Goal: Task Accomplishment & Management: Manage account settings

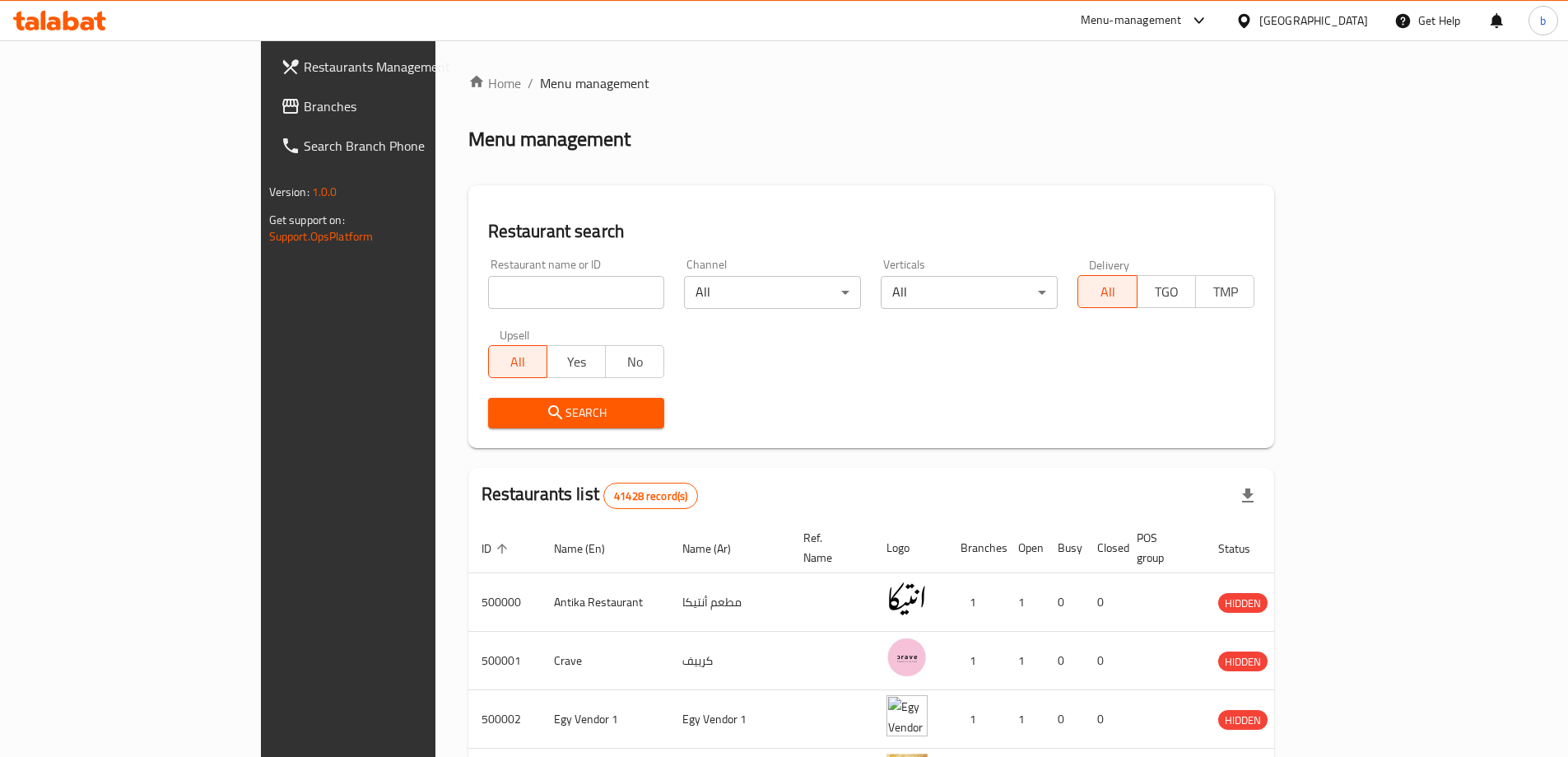
click at [1345, 14] on div "Egypt" at bounding box center [1314, 20] width 109 height 18
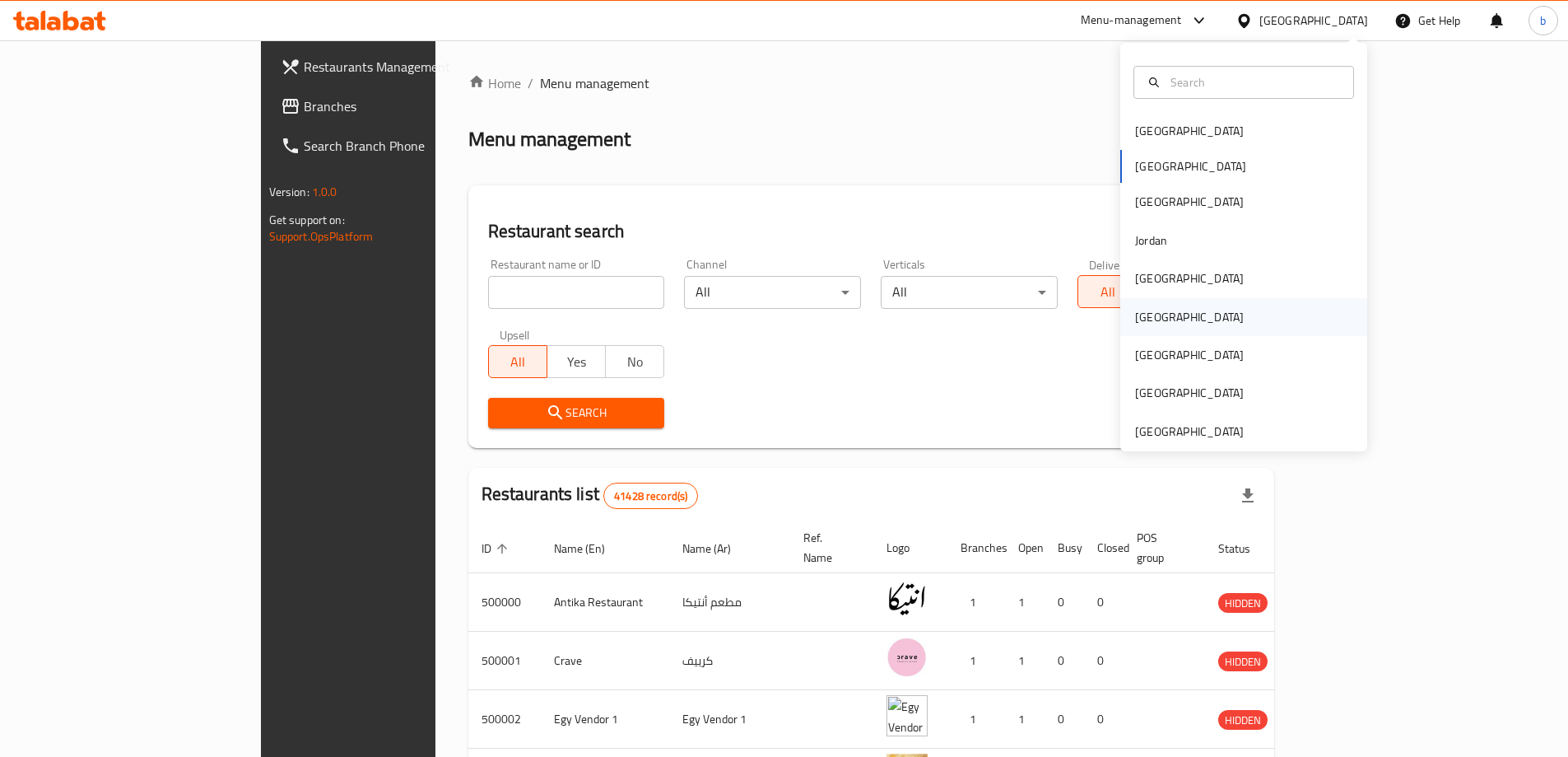
click at [1191, 309] on div "[GEOGRAPHIC_DATA]" at bounding box center [1243, 316] width 247 height 37
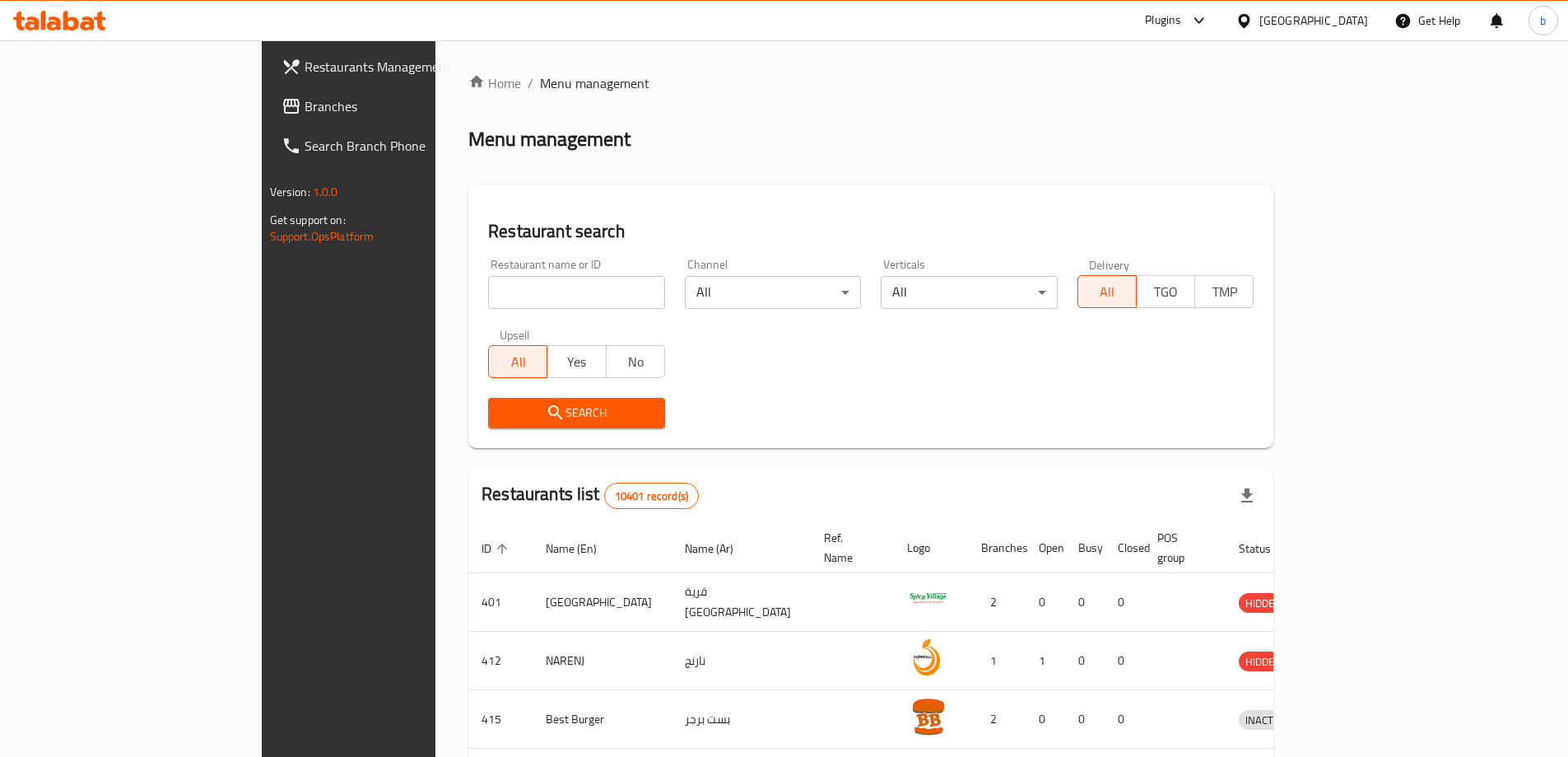
click at [269, 91] on link "Branches" at bounding box center [397, 106] width 255 height 39
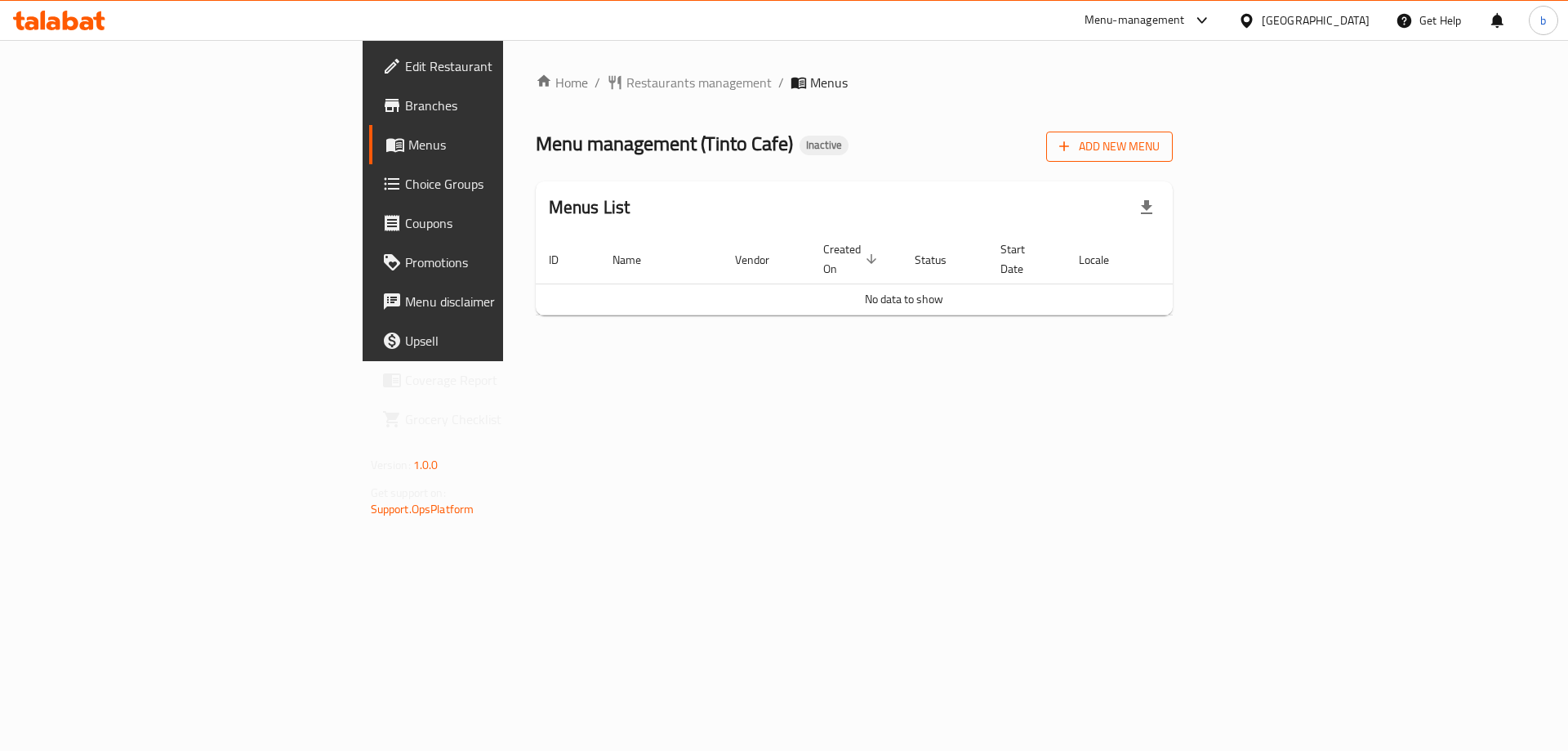
click at [1160, 152] on span "Add New Menu" at bounding box center [1109, 146] width 100 height 20
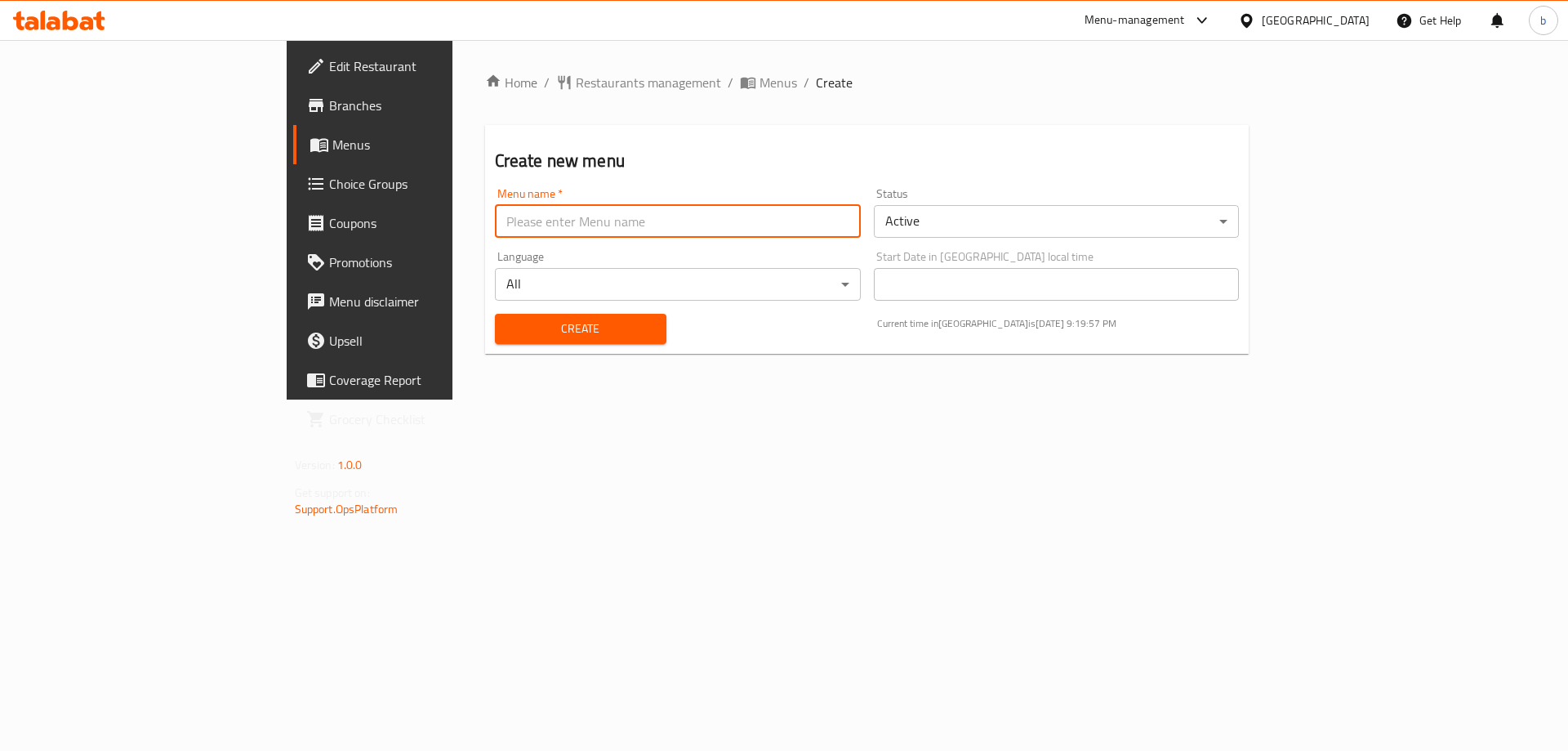
drag, startPoint x: 483, startPoint y: 217, endPoint x: 516, endPoint y: 210, distance: 33.7
click at [495, 217] on input "text" at bounding box center [678, 221] width 366 height 32
type input "[DATE]"
click at [551, 322] on span "Create" at bounding box center [580, 328] width 146 height 20
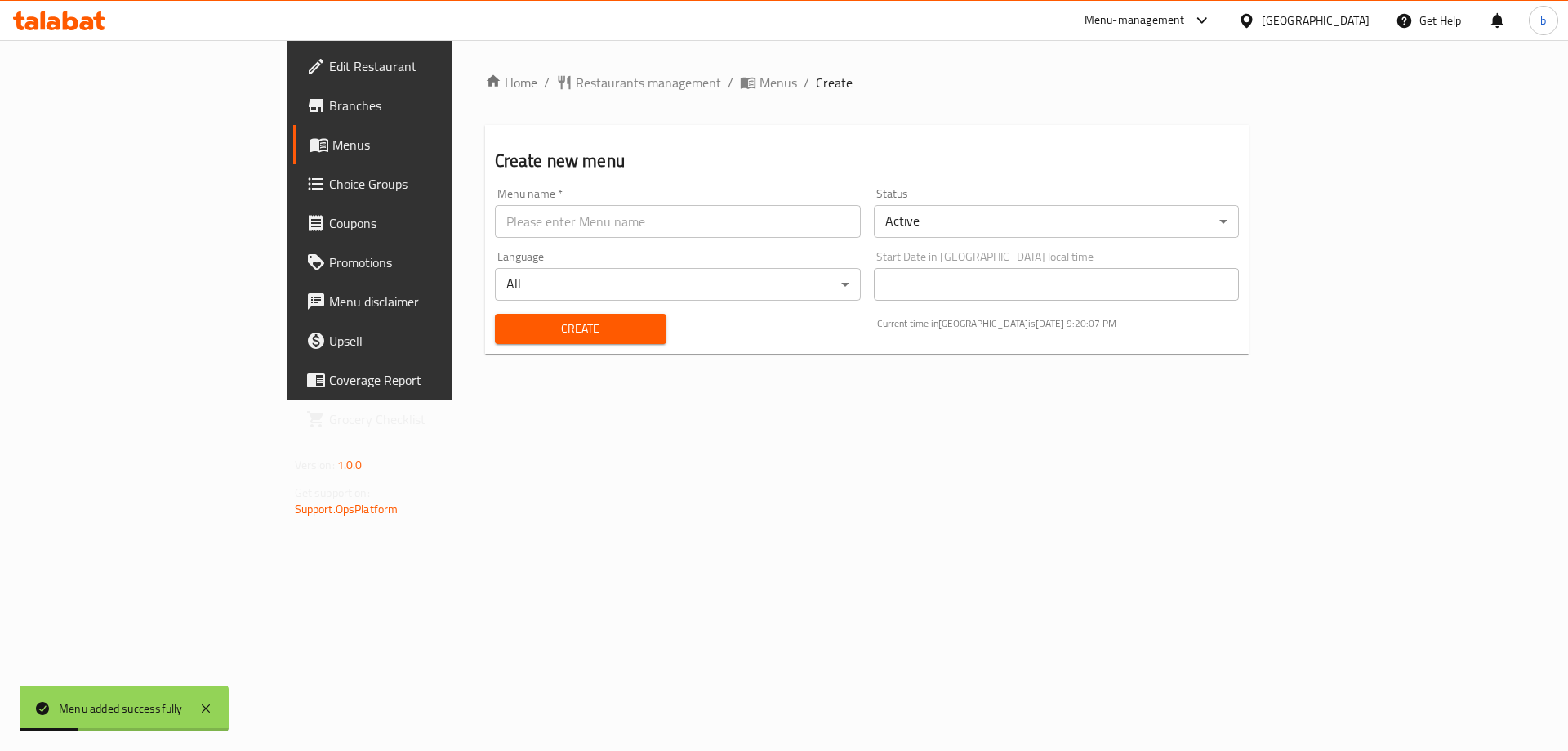
click at [311, 145] on icon at bounding box center [319, 146] width 18 height 14
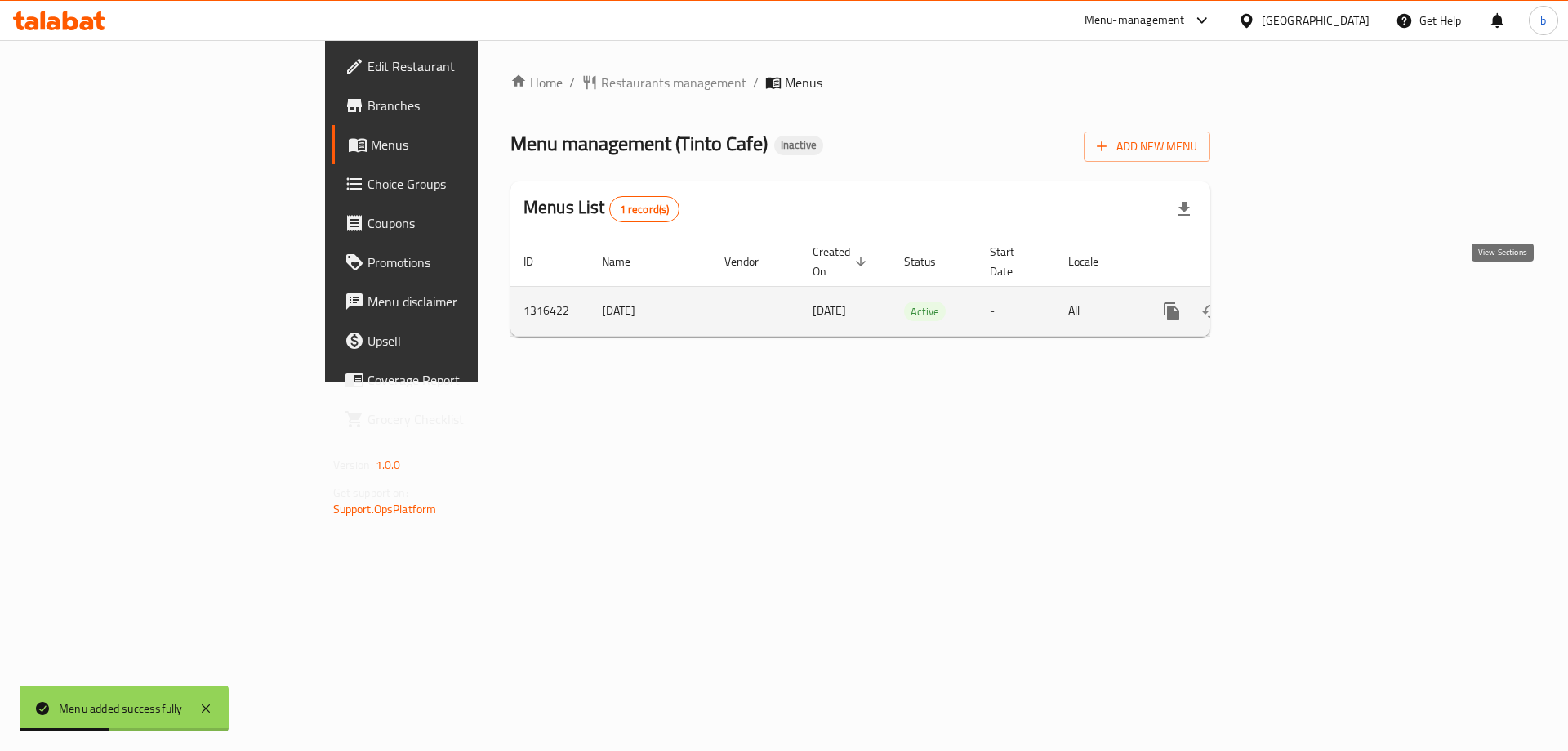
click at [1309, 295] on link "enhanced table" at bounding box center [1289, 311] width 39 height 39
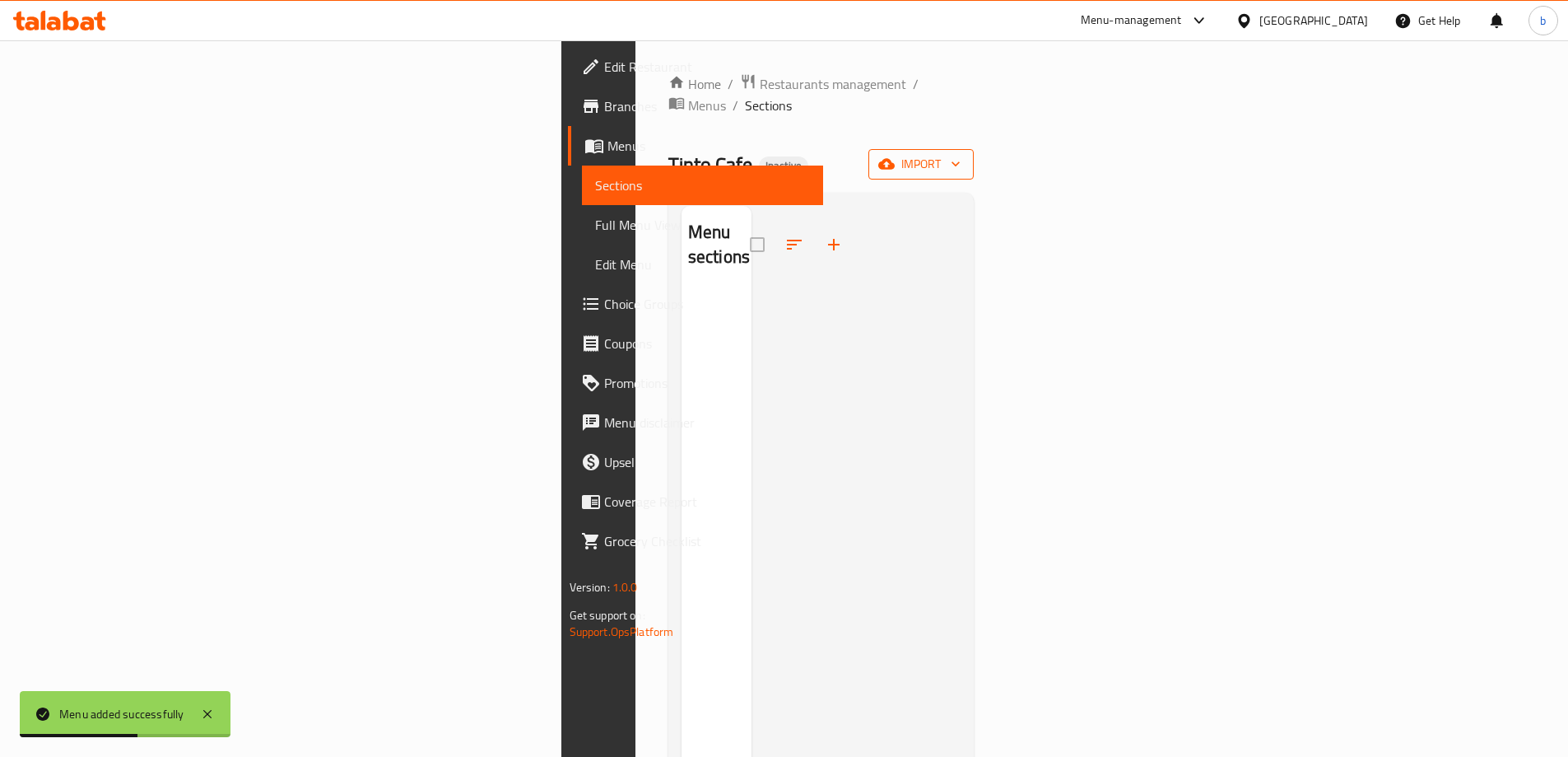
click at [961, 154] on span "import" at bounding box center [921, 163] width 79 height 20
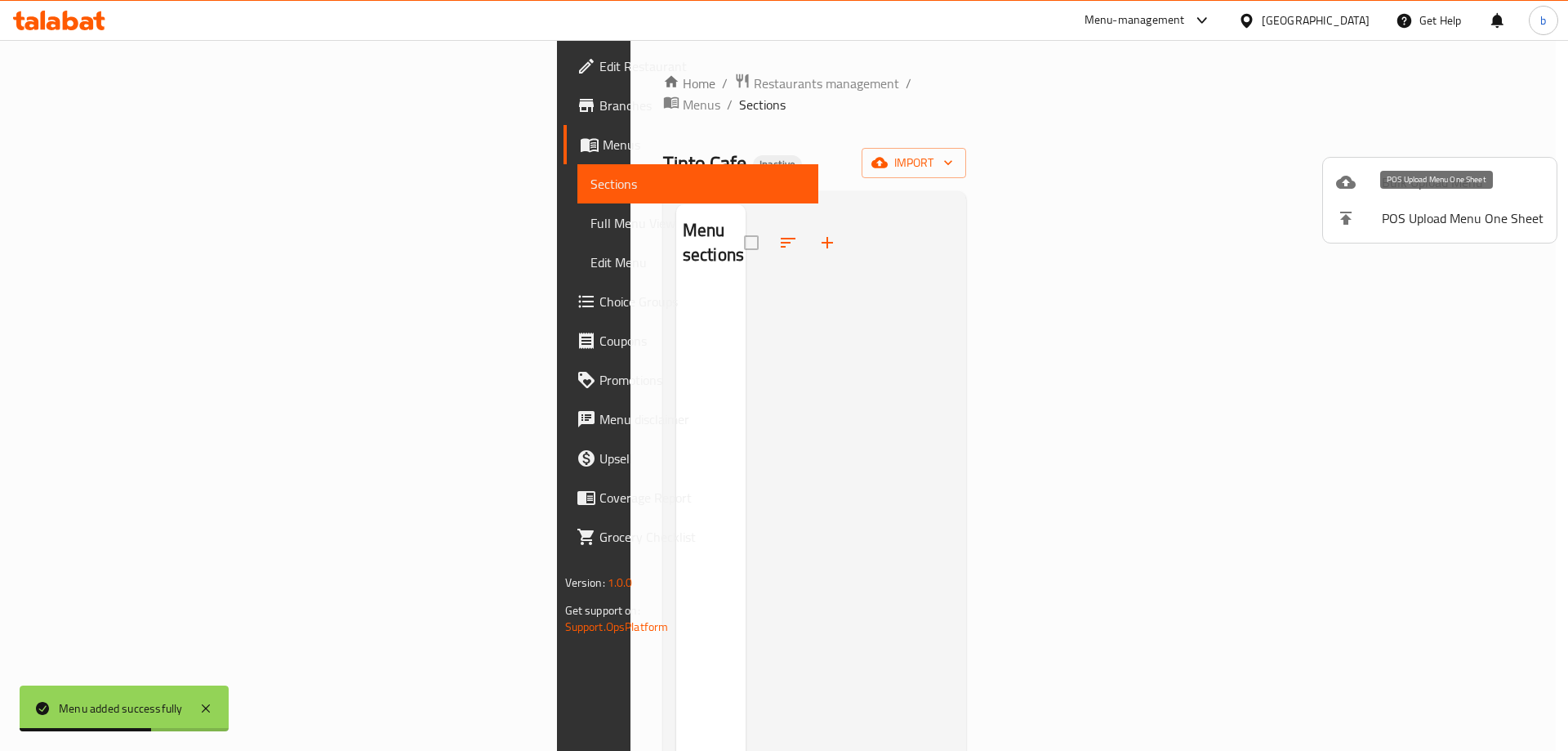
click at [1395, 187] on span "Bulk Upload Menu" at bounding box center [1463, 182] width 162 height 20
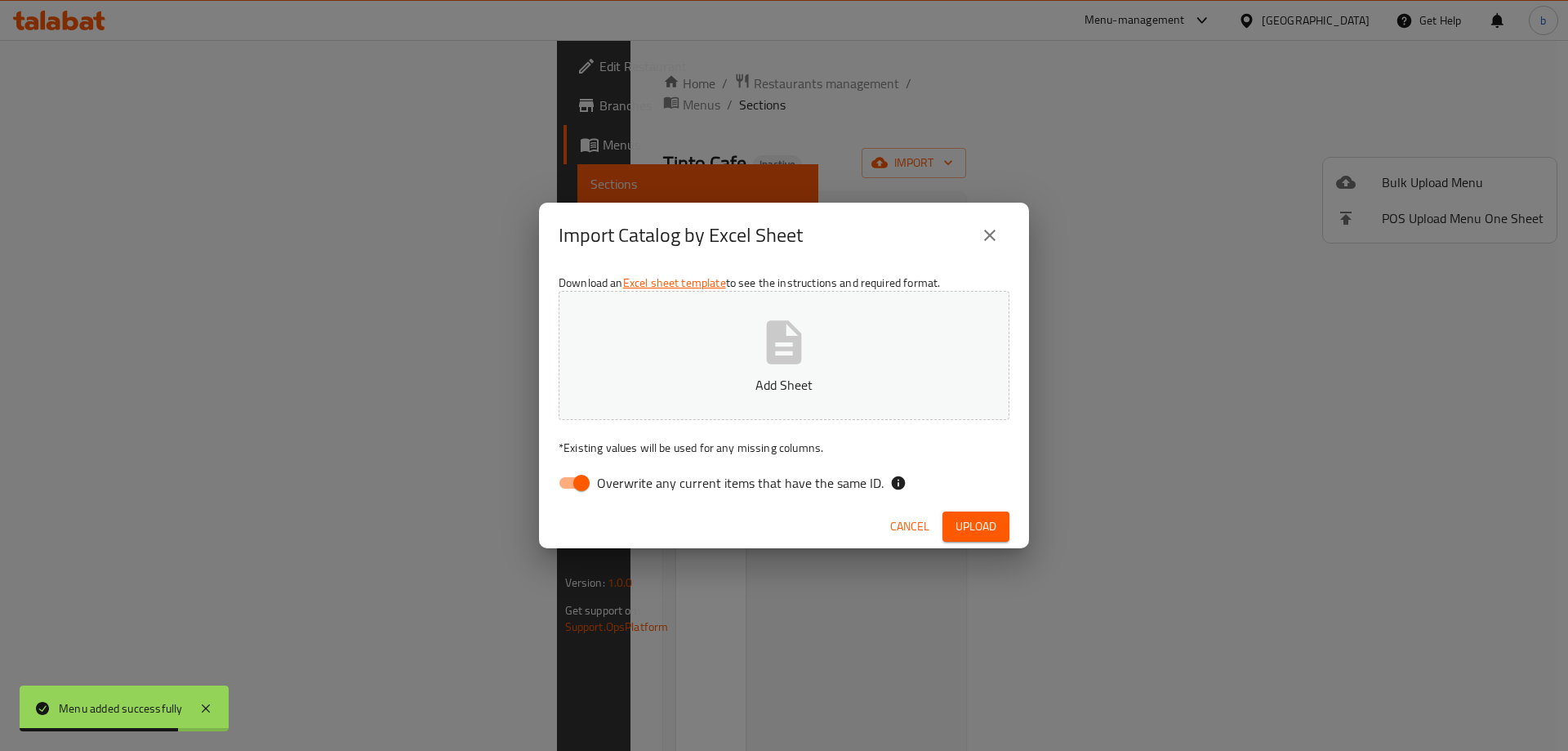
click at [566, 482] on input "Overwrite any current items that have the same ID." at bounding box center [582, 482] width 93 height 31
checkbox input "false"
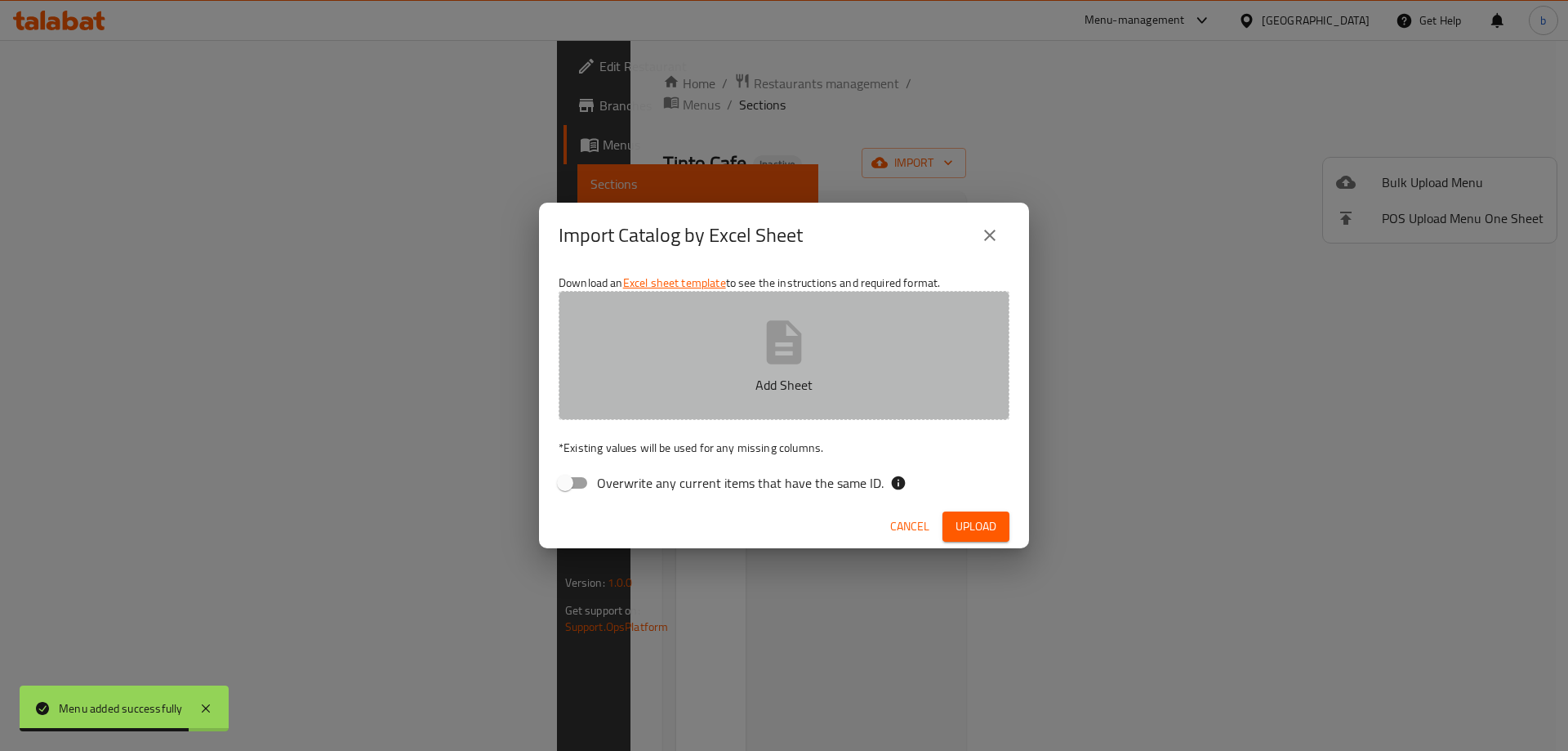
click at [723, 314] on button "Add Sheet" at bounding box center [783, 355] width 451 height 129
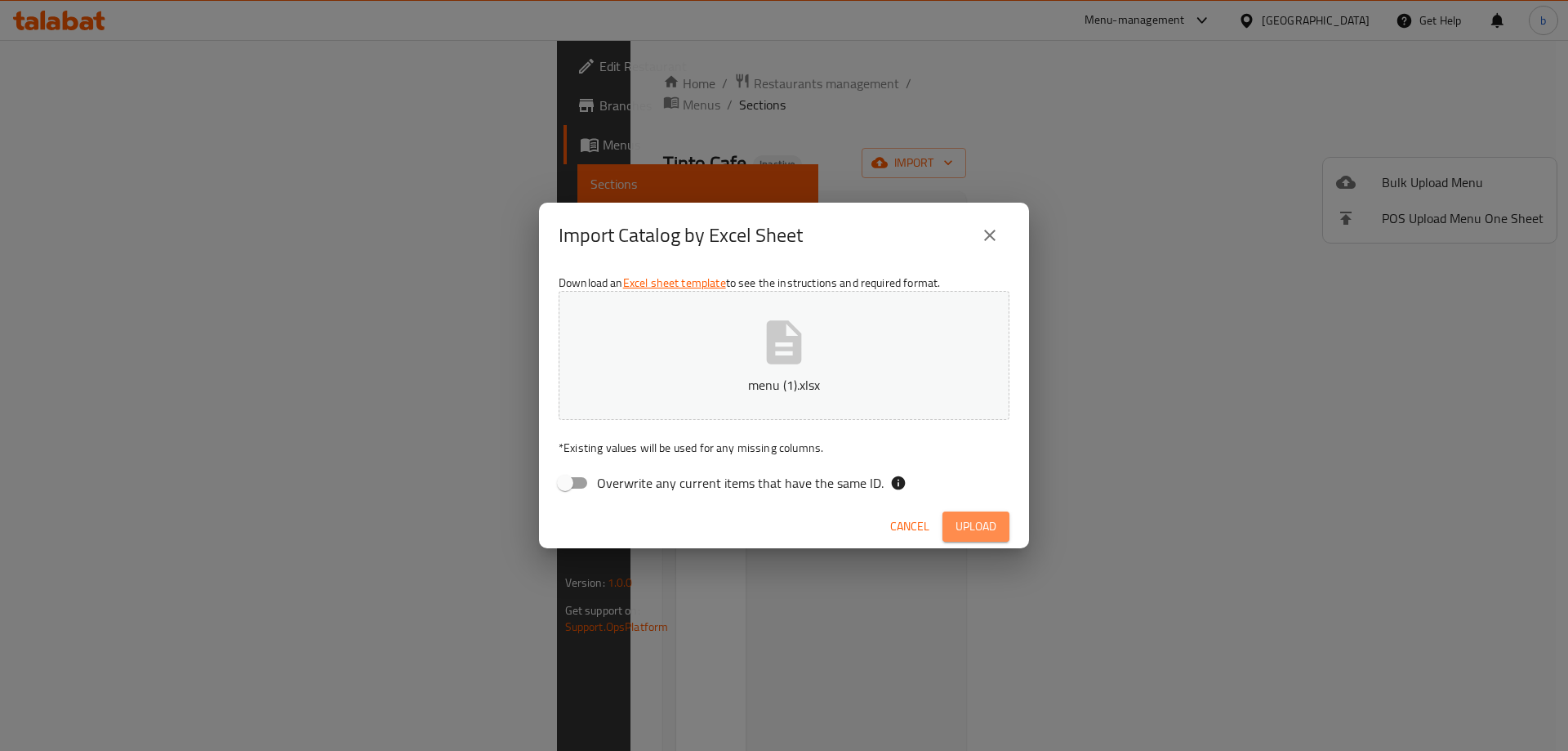
click at [995, 537] on button "Upload" at bounding box center [976, 527] width 67 height 30
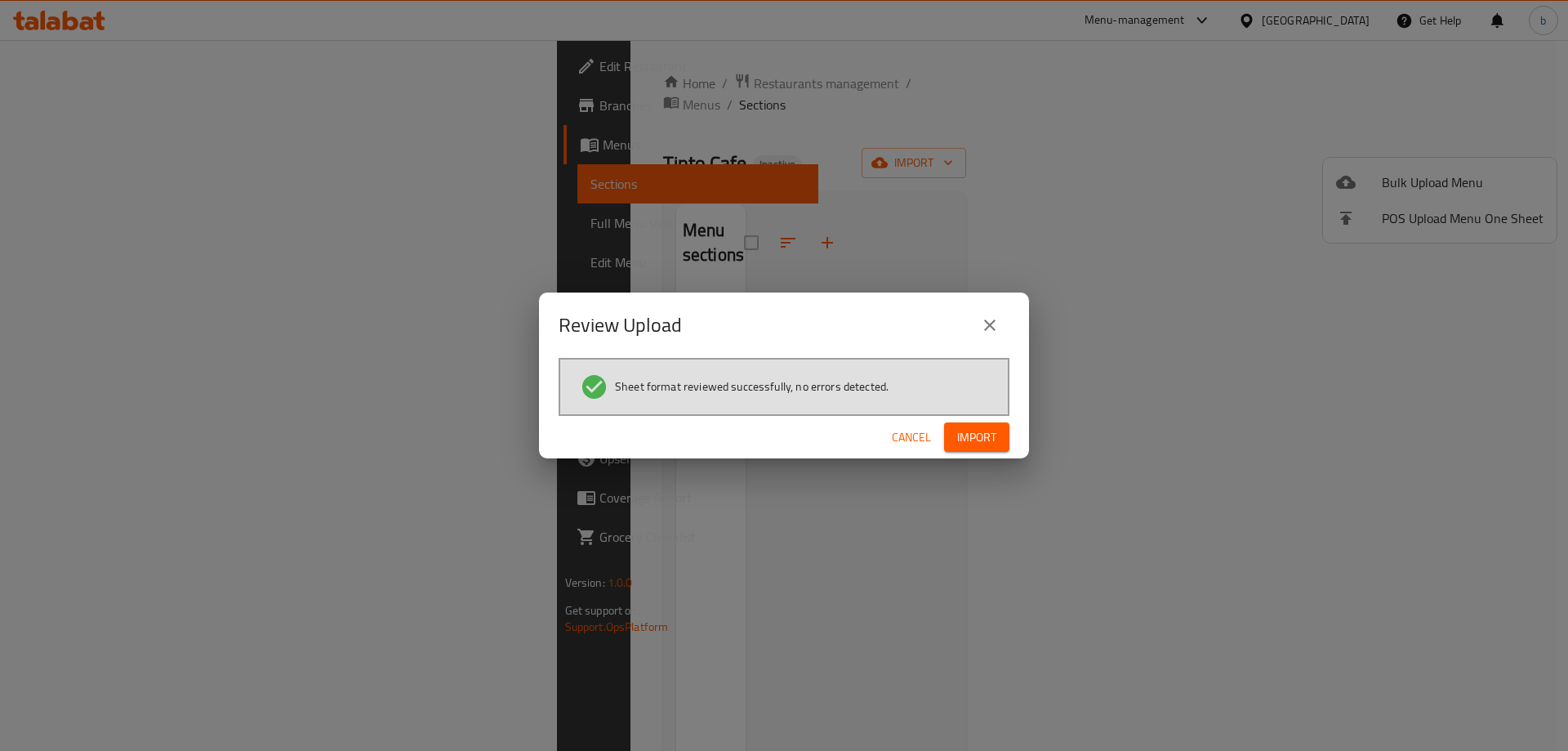
click at [998, 434] on button "Import" at bounding box center [976, 437] width 66 height 30
click at [993, 437] on span "button" at bounding box center [983, 436] width 26 height 16
click at [993, 437] on span "Import" at bounding box center [976, 436] width 39 height 20
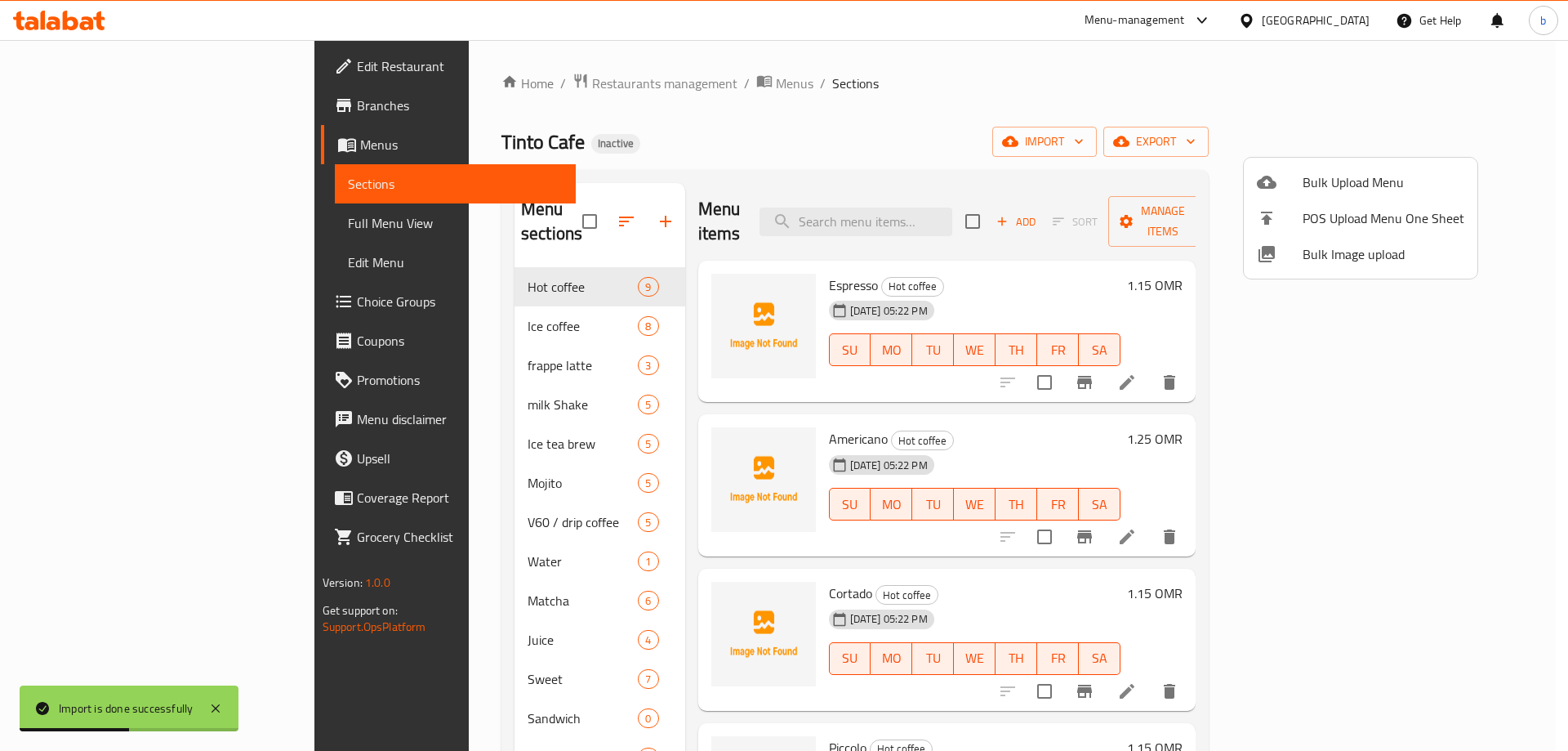
click at [31, 221] on div at bounding box center [784, 376] width 1568 height 751
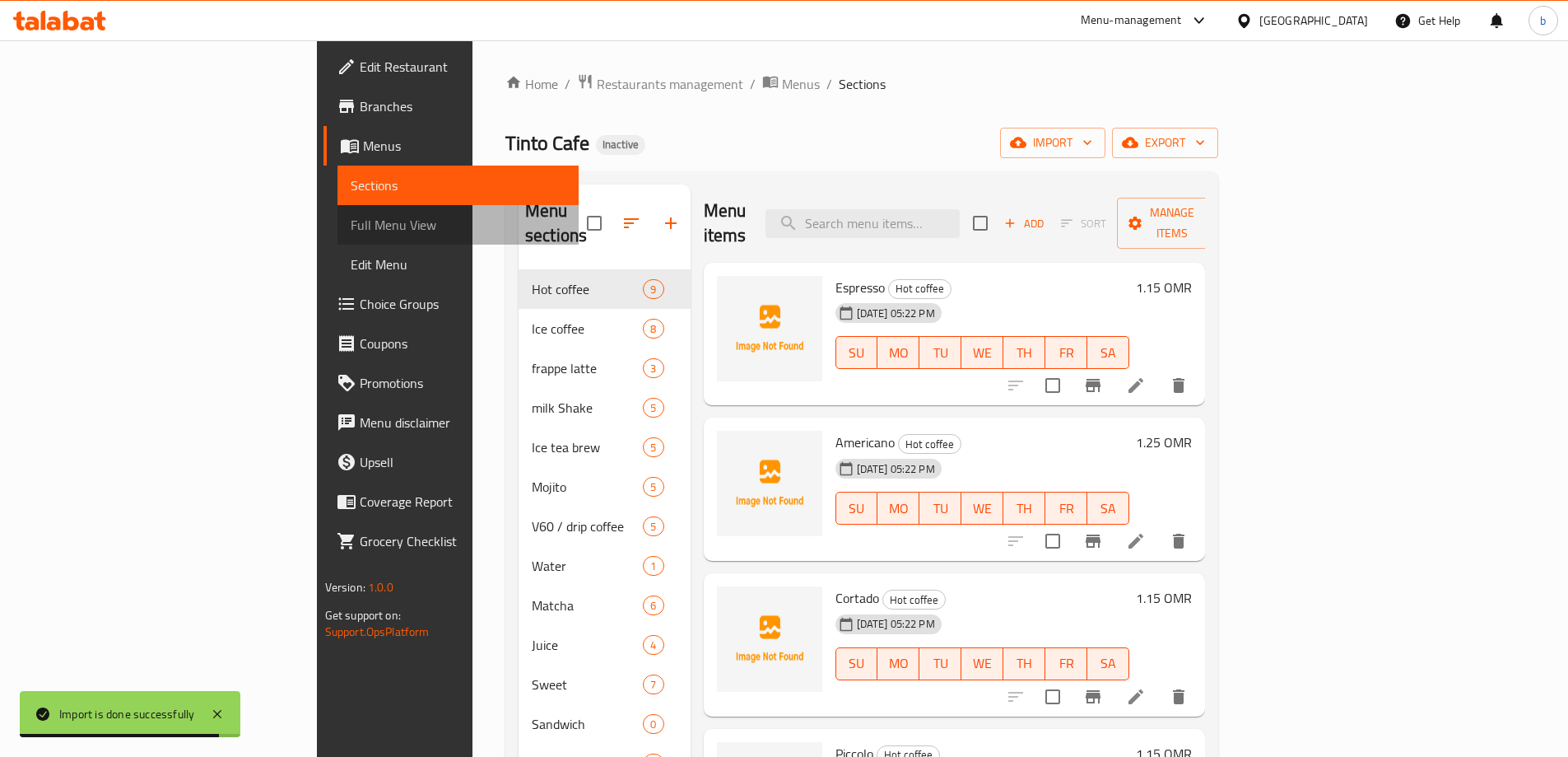
click at [350, 217] on span "Full Menu View" at bounding box center [458, 225] width 215 height 20
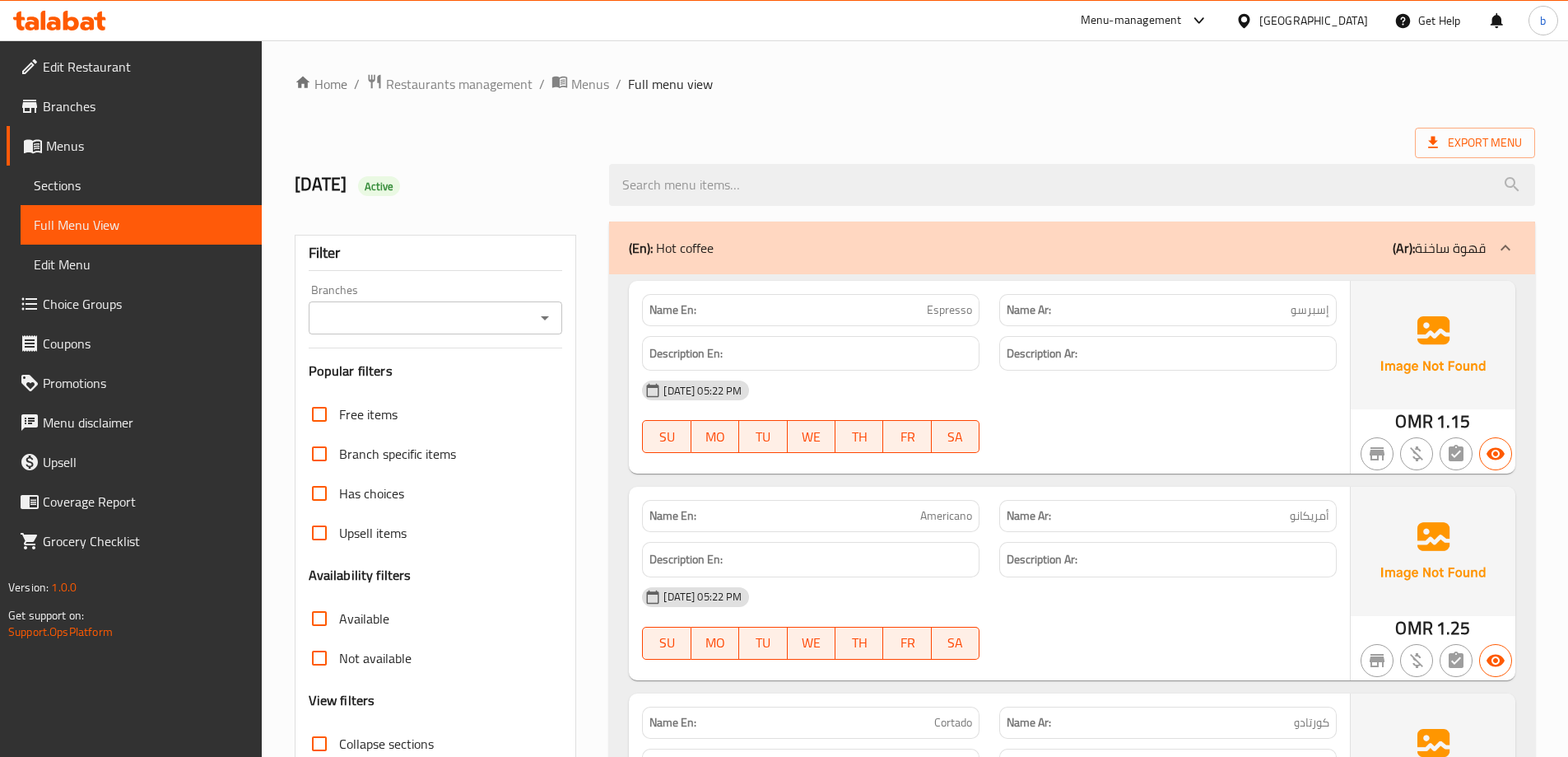
scroll to position [330, 0]
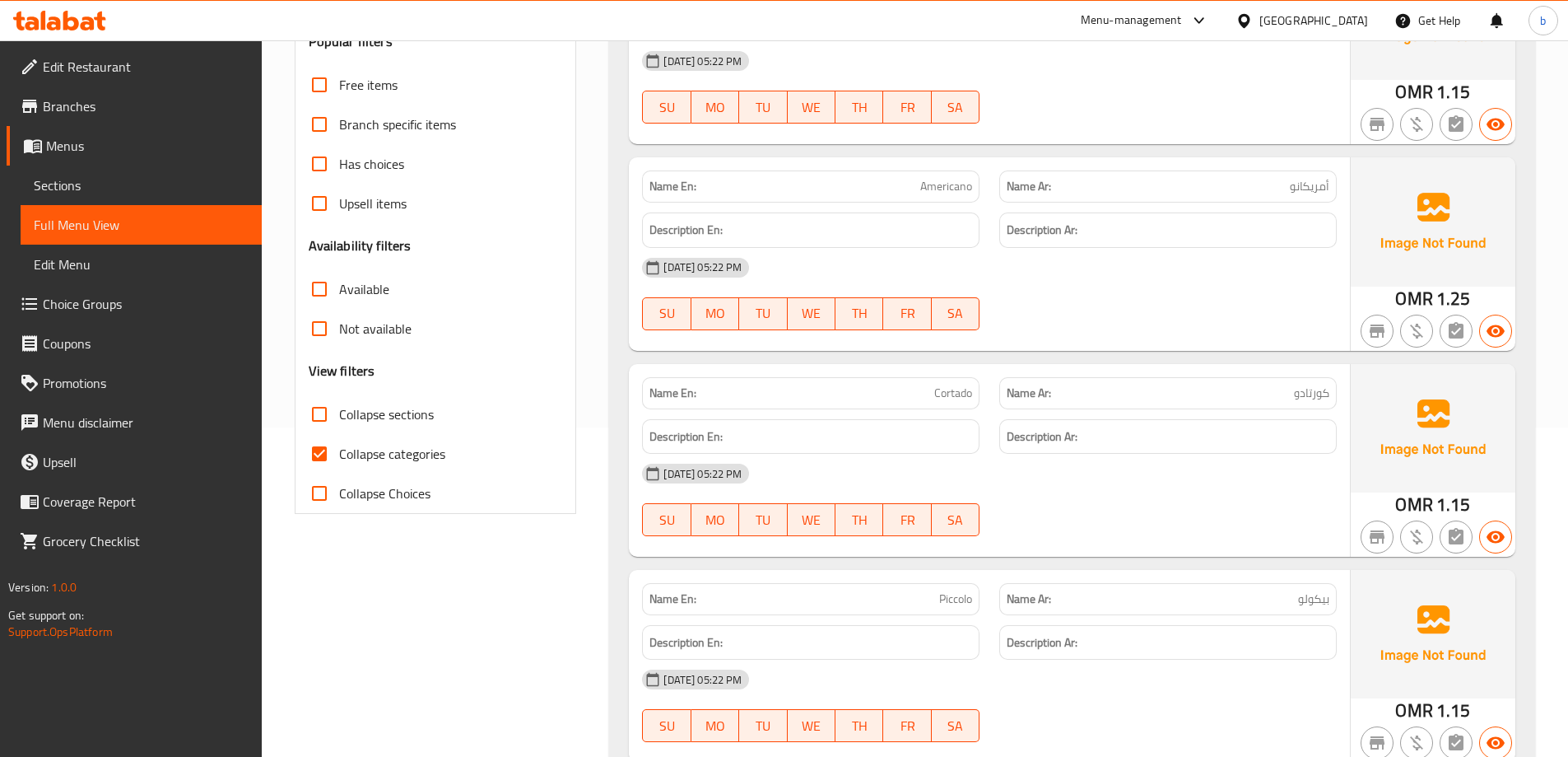
click at [327, 446] on input "Collapse categories" at bounding box center [319, 453] width 39 height 39
checkbox input "false"
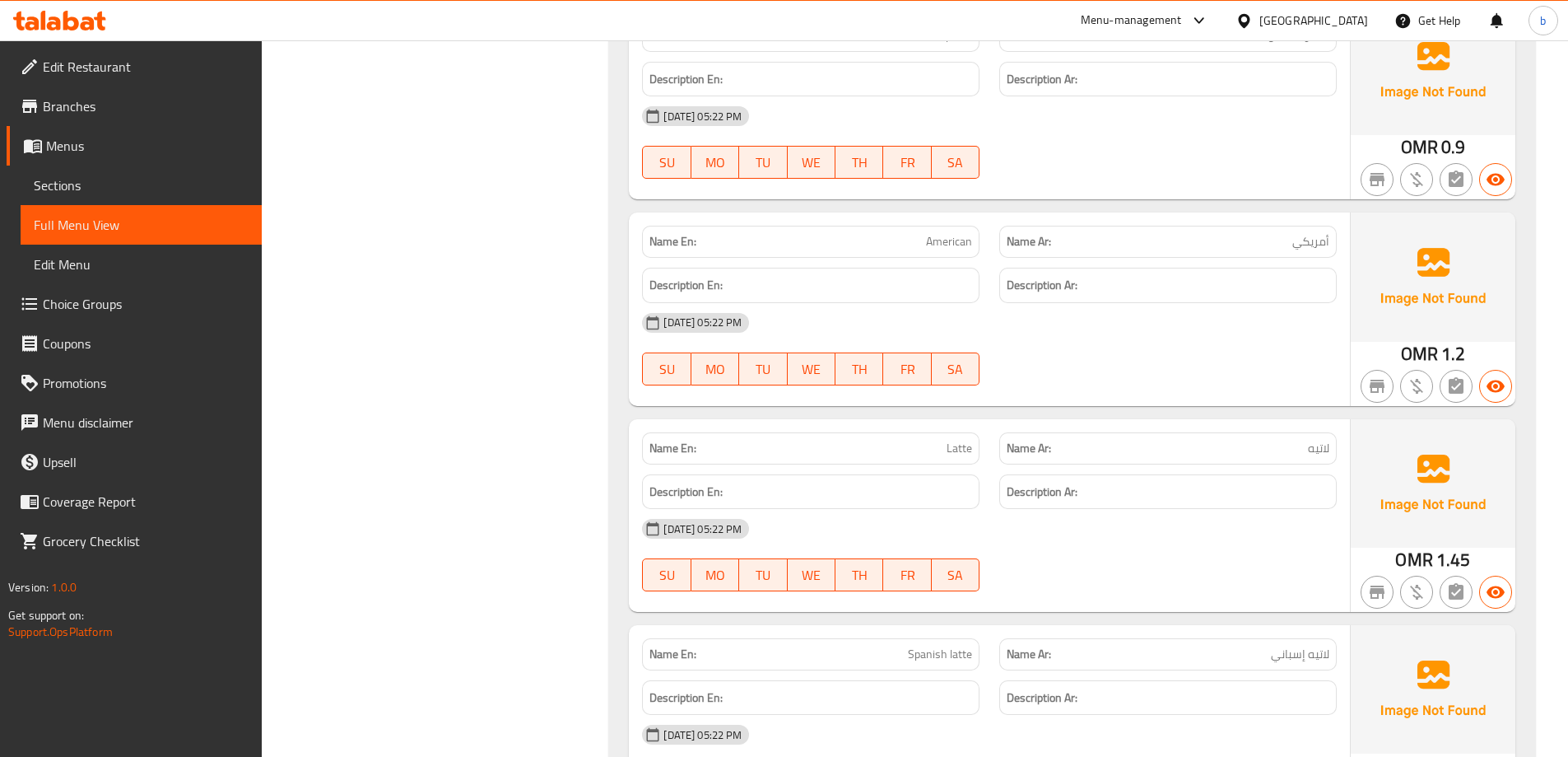
scroll to position [2224, 0]
click at [934, 240] on span "American" at bounding box center [950, 240] width 46 height 17
copy span "American"
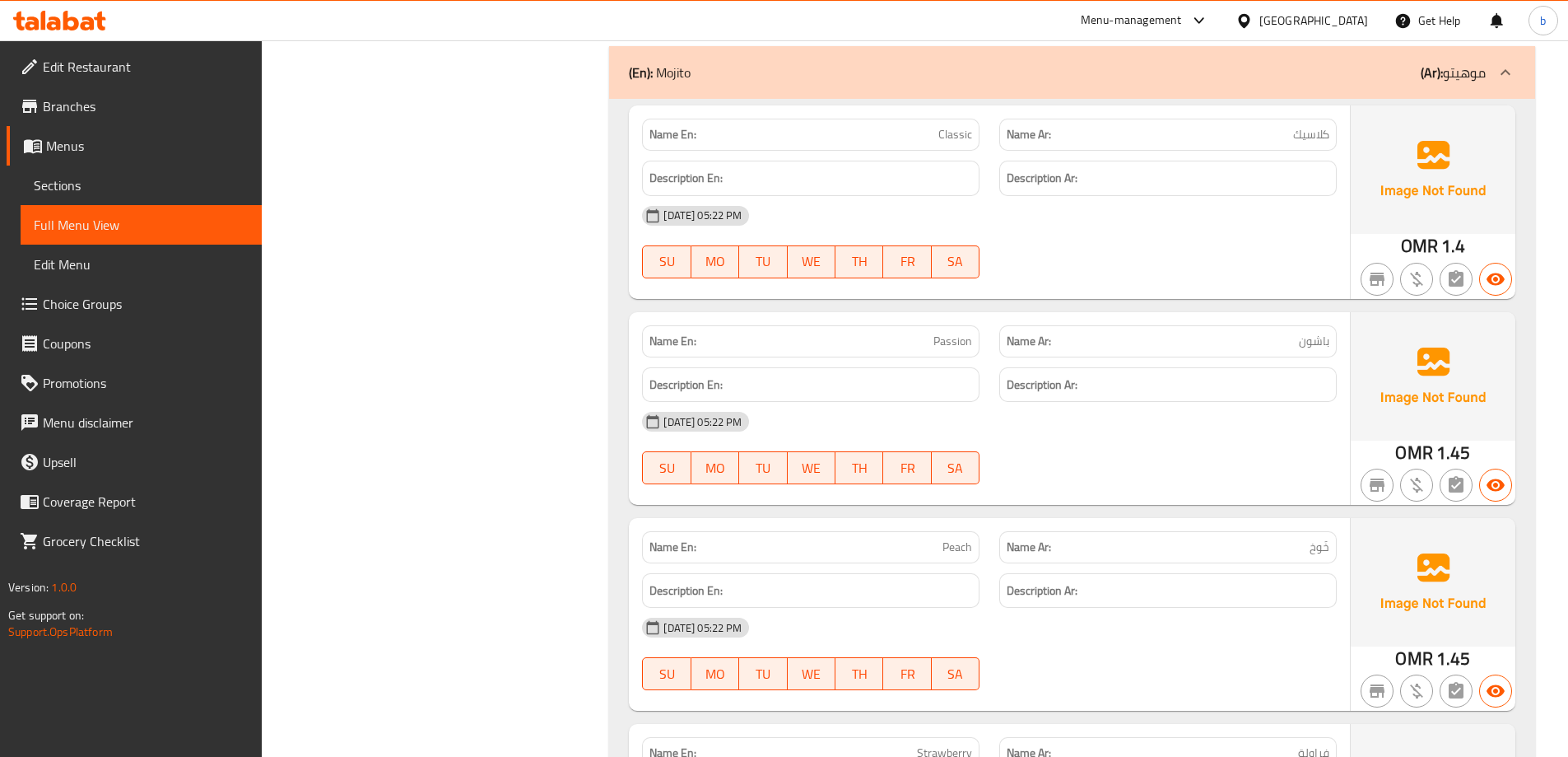
scroll to position [6837, 0]
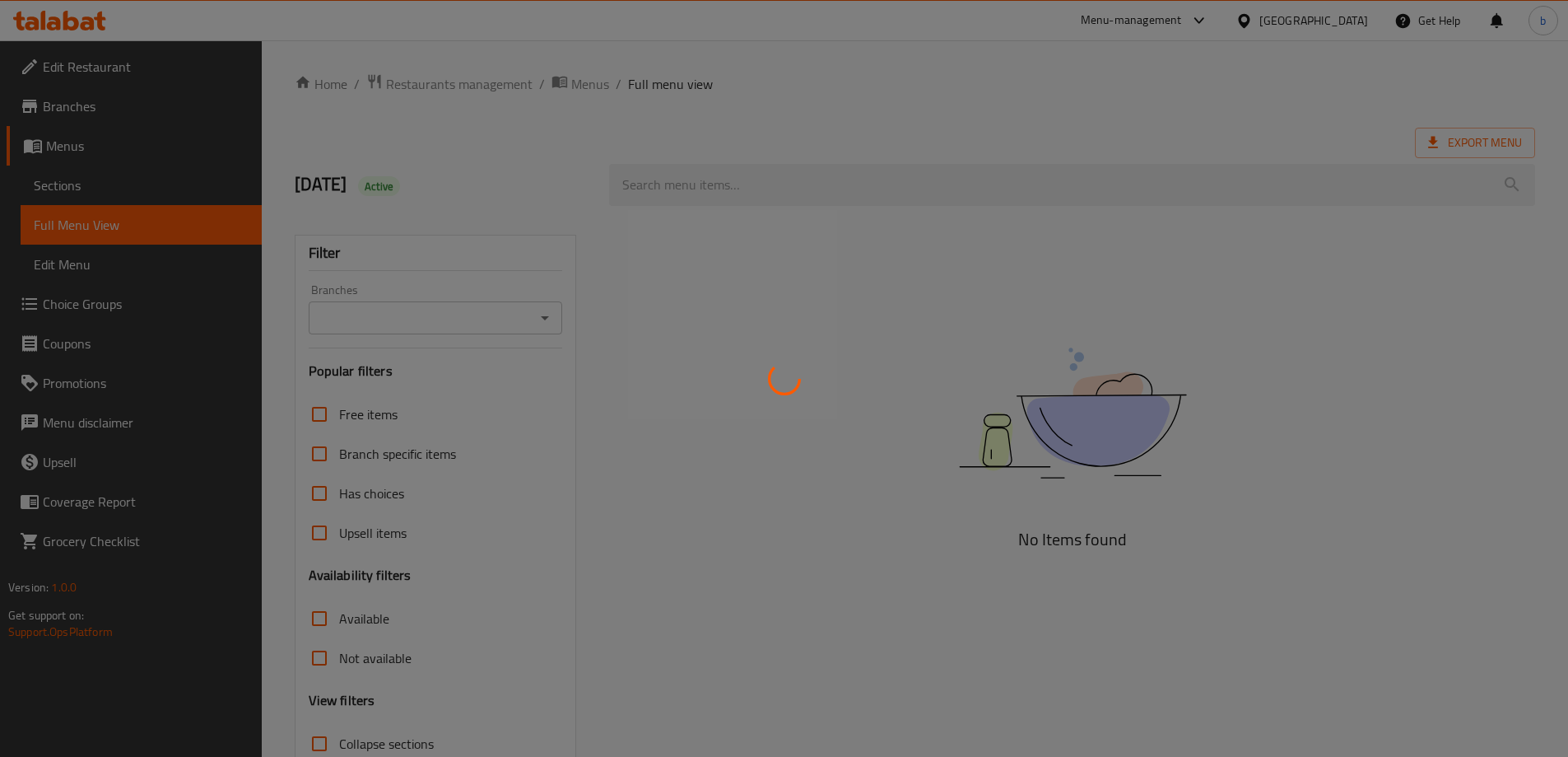
click at [97, 187] on div at bounding box center [784, 378] width 1568 height 757
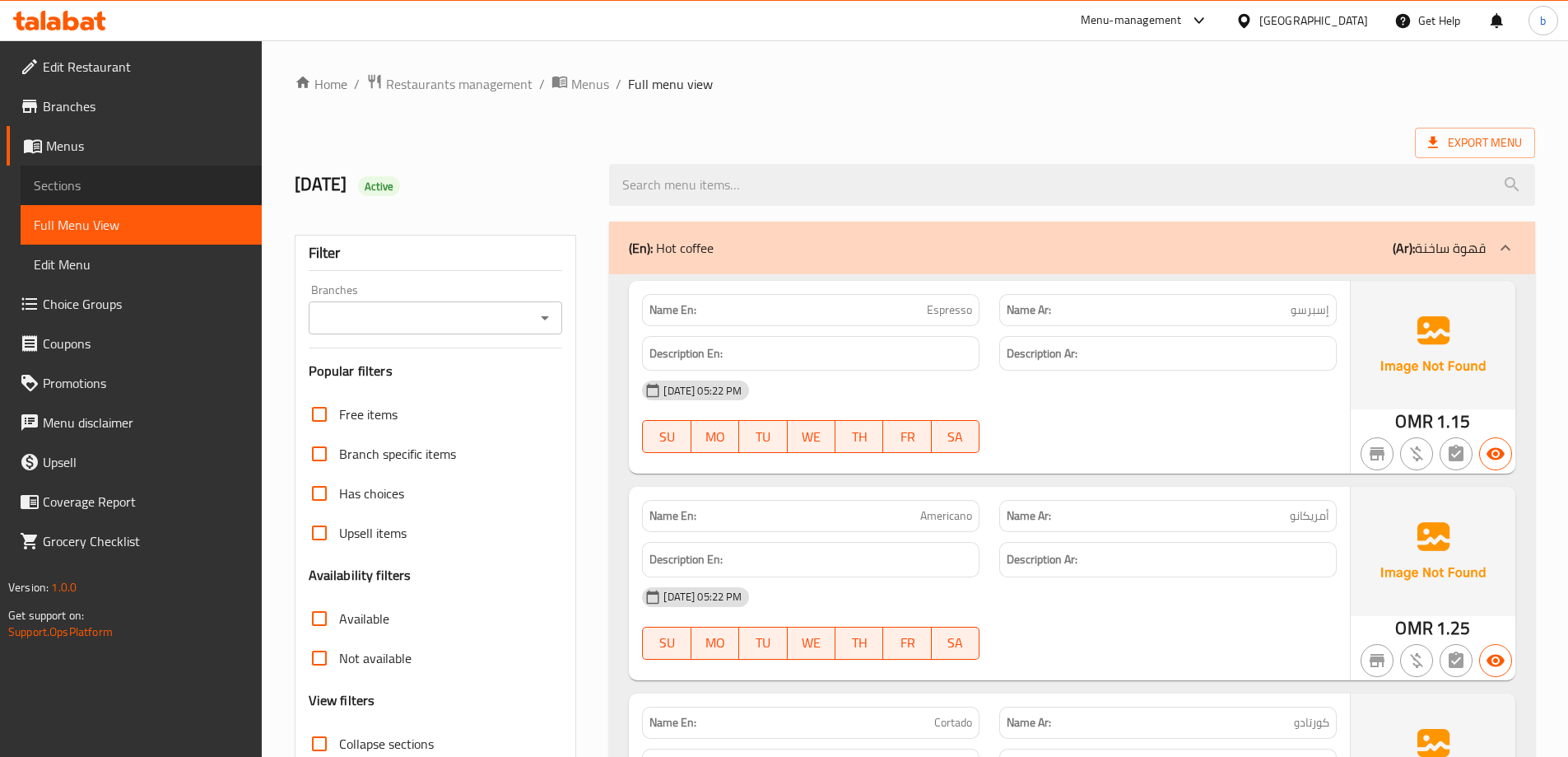
click at [89, 187] on span "Sections" at bounding box center [141, 185] width 215 height 20
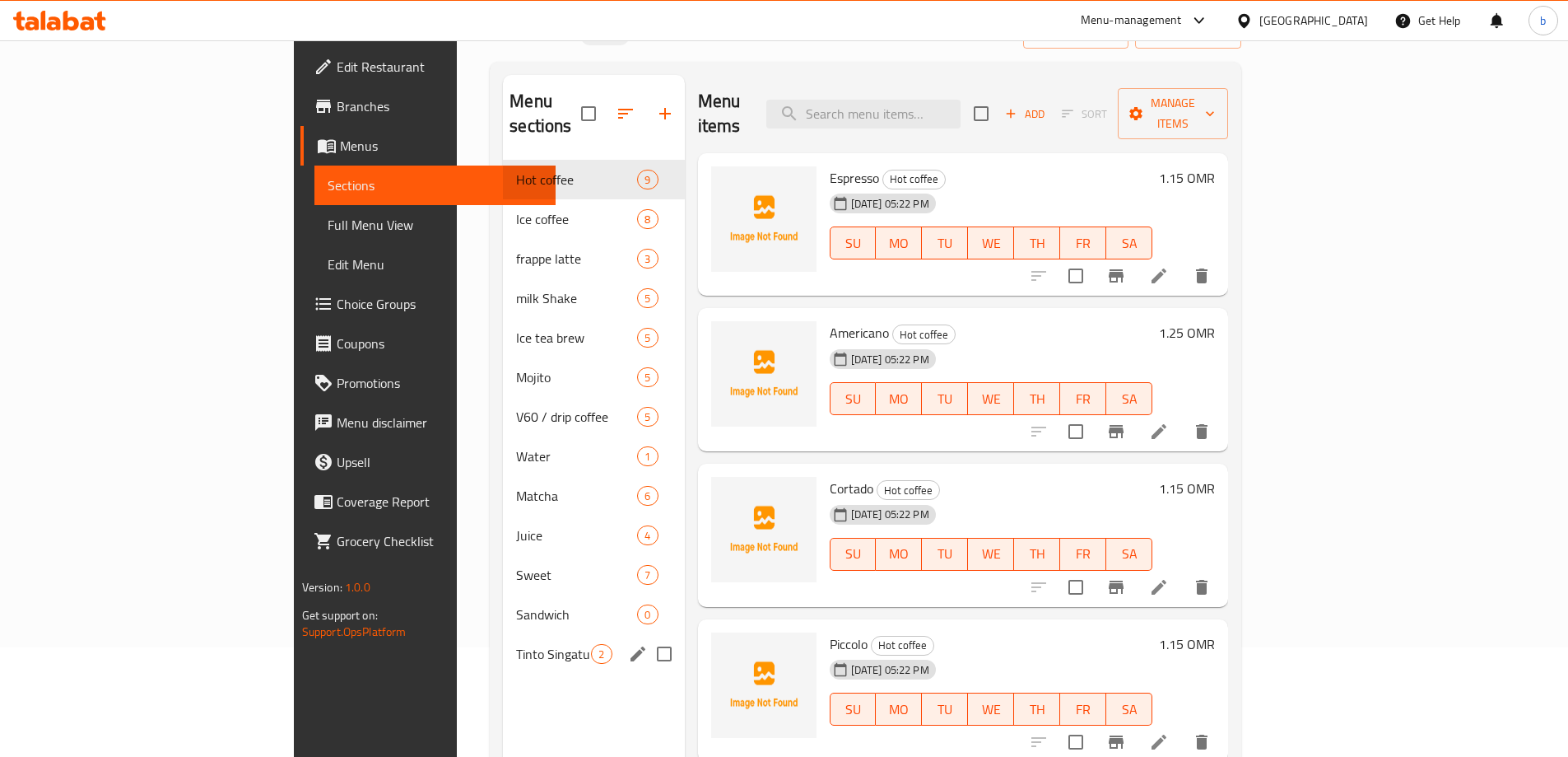
scroll to position [231, 0]
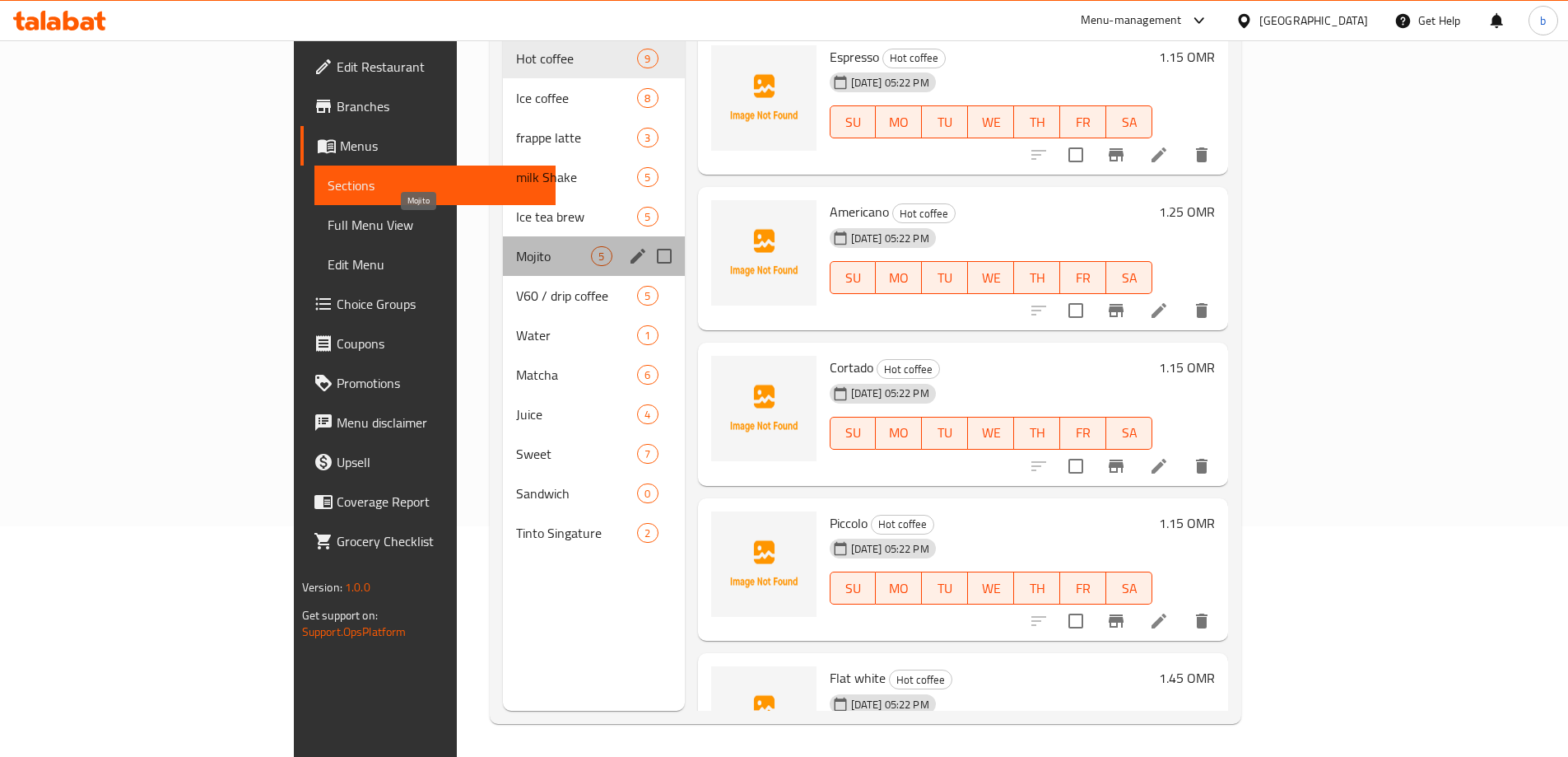
click at [517, 246] on span "Mojito" at bounding box center [554, 256] width 75 height 20
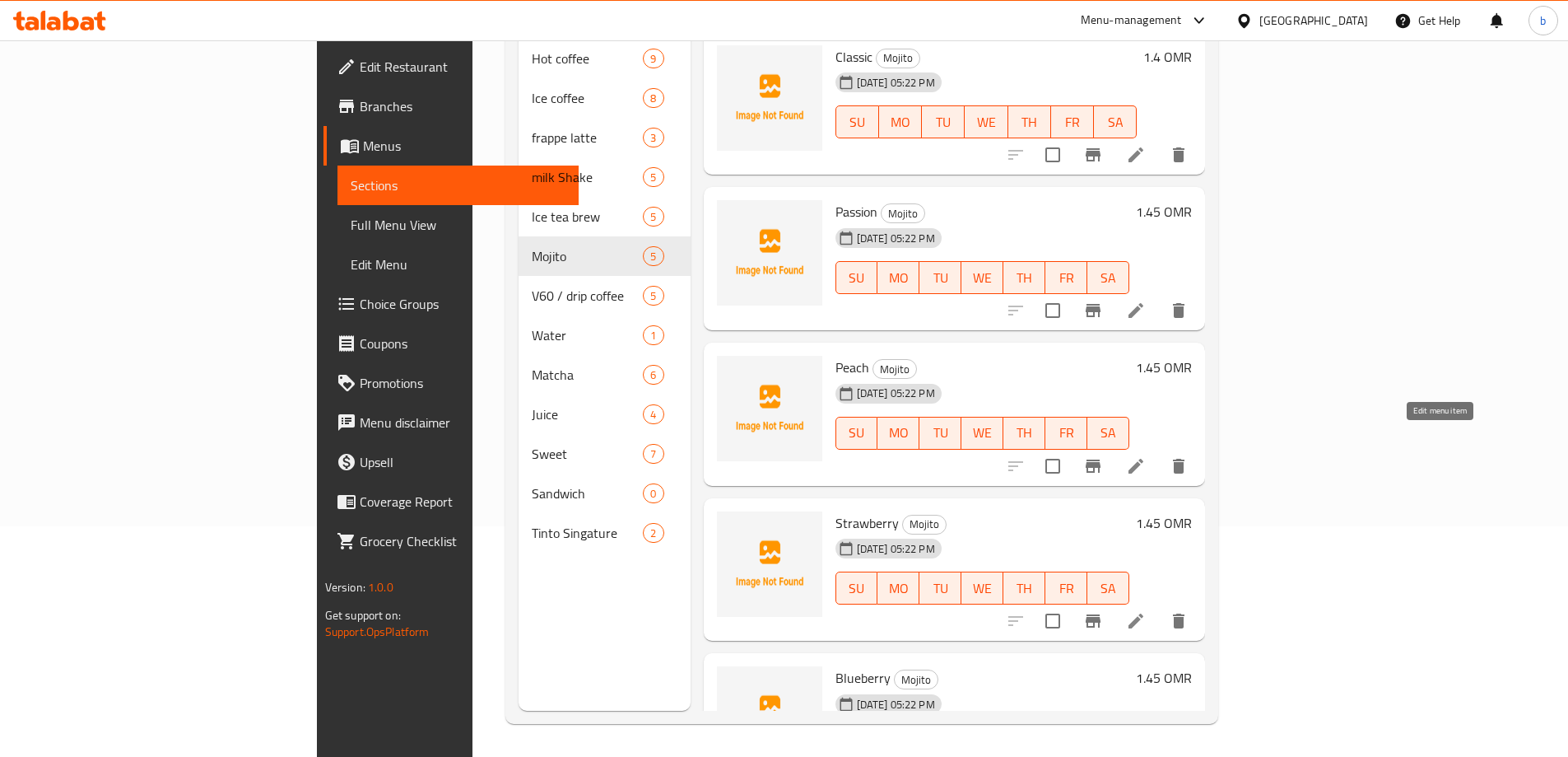
click at [1144, 459] on icon at bounding box center [1136, 466] width 14 height 14
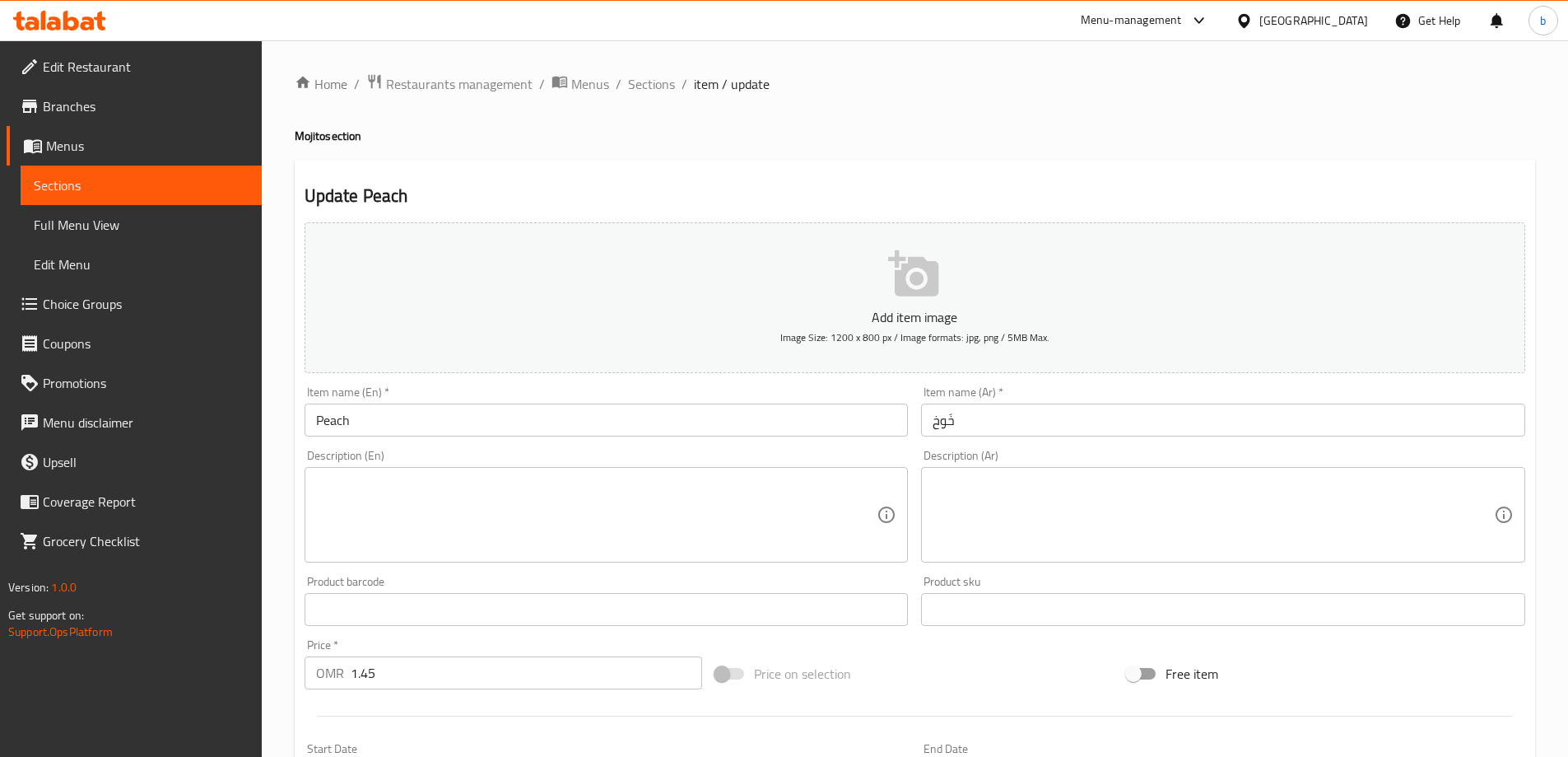
click at [398, 424] on input "Peach" at bounding box center [606, 420] width 604 height 33
click at [388, 432] on input "Peach" at bounding box center [606, 420] width 604 height 33
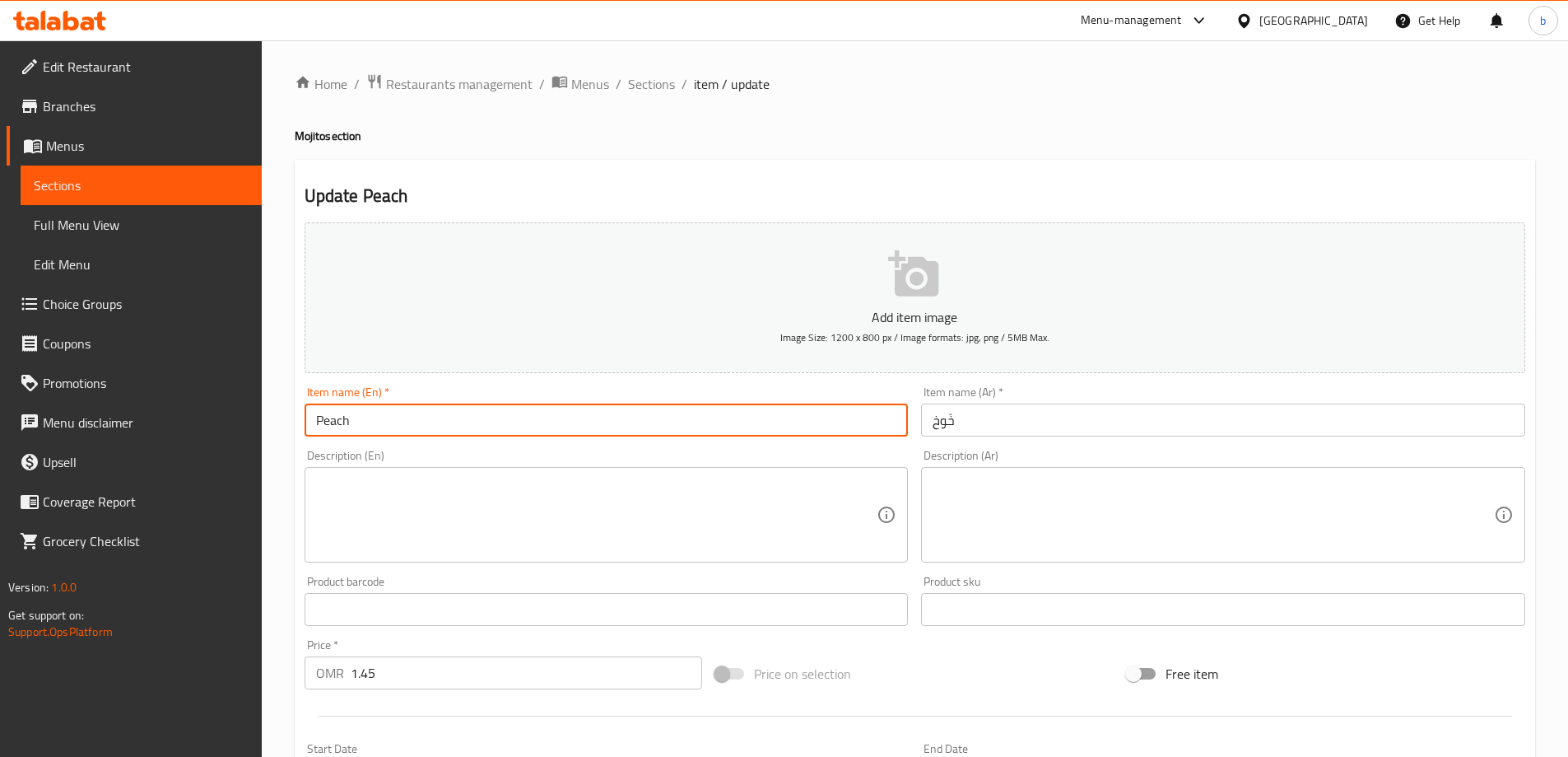
paste input "Mojito"
type input "Peach Mojito"
click at [968, 423] on input "خَوخ" at bounding box center [1222, 420] width 604 height 33
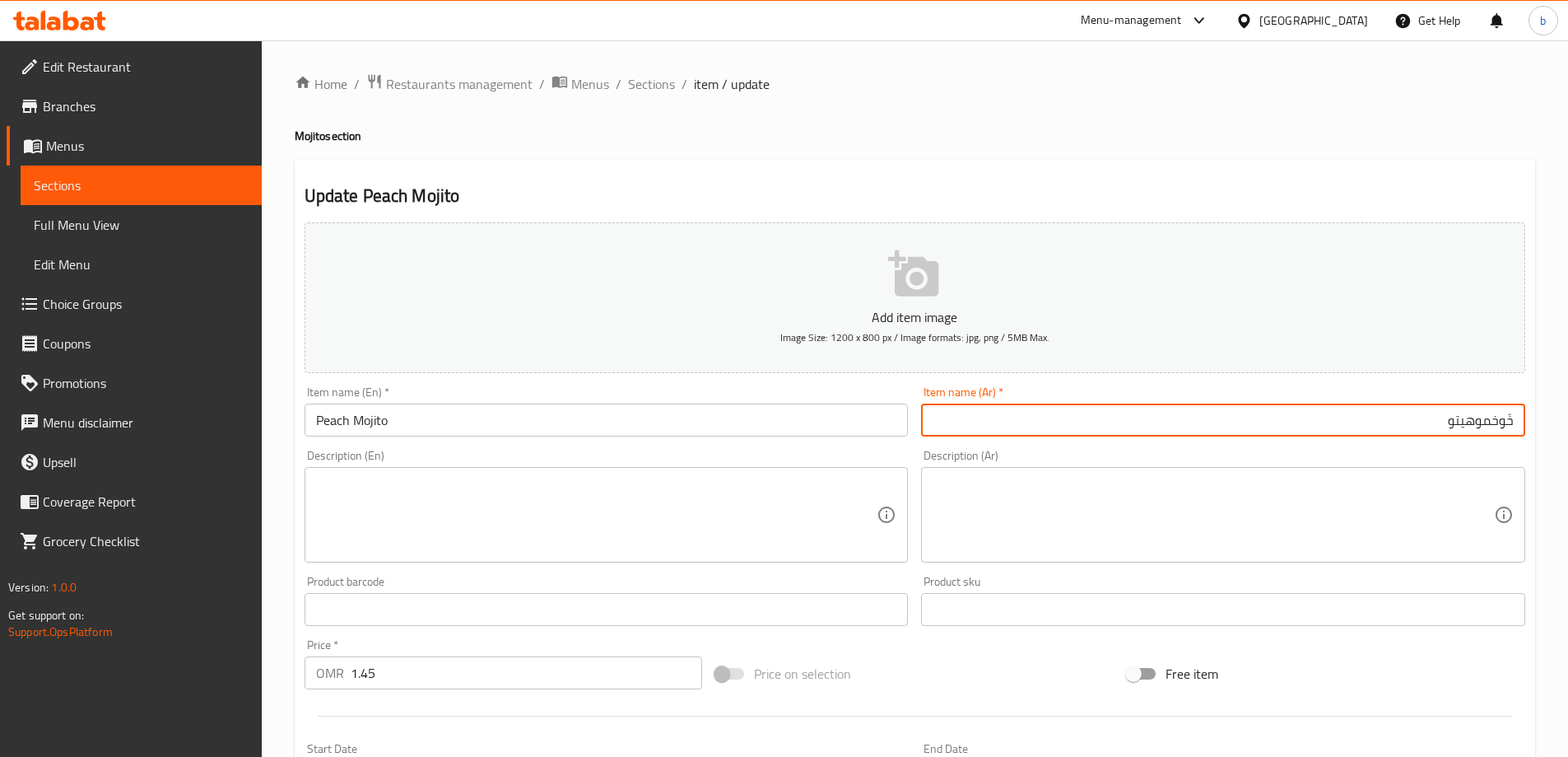
drag, startPoint x: 1455, startPoint y: 432, endPoint x: 1488, endPoint y: 439, distance: 33.7
click at [1488, 439] on div "Item name (Ar)   * خَوخموهيتو Item name (Ar) *" at bounding box center [1223, 411] width 617 height 63
click at [1522, 419] on input "خَوخ" at bounding box center [1222, 420] width 604 height 33
paste input "موهيتو"
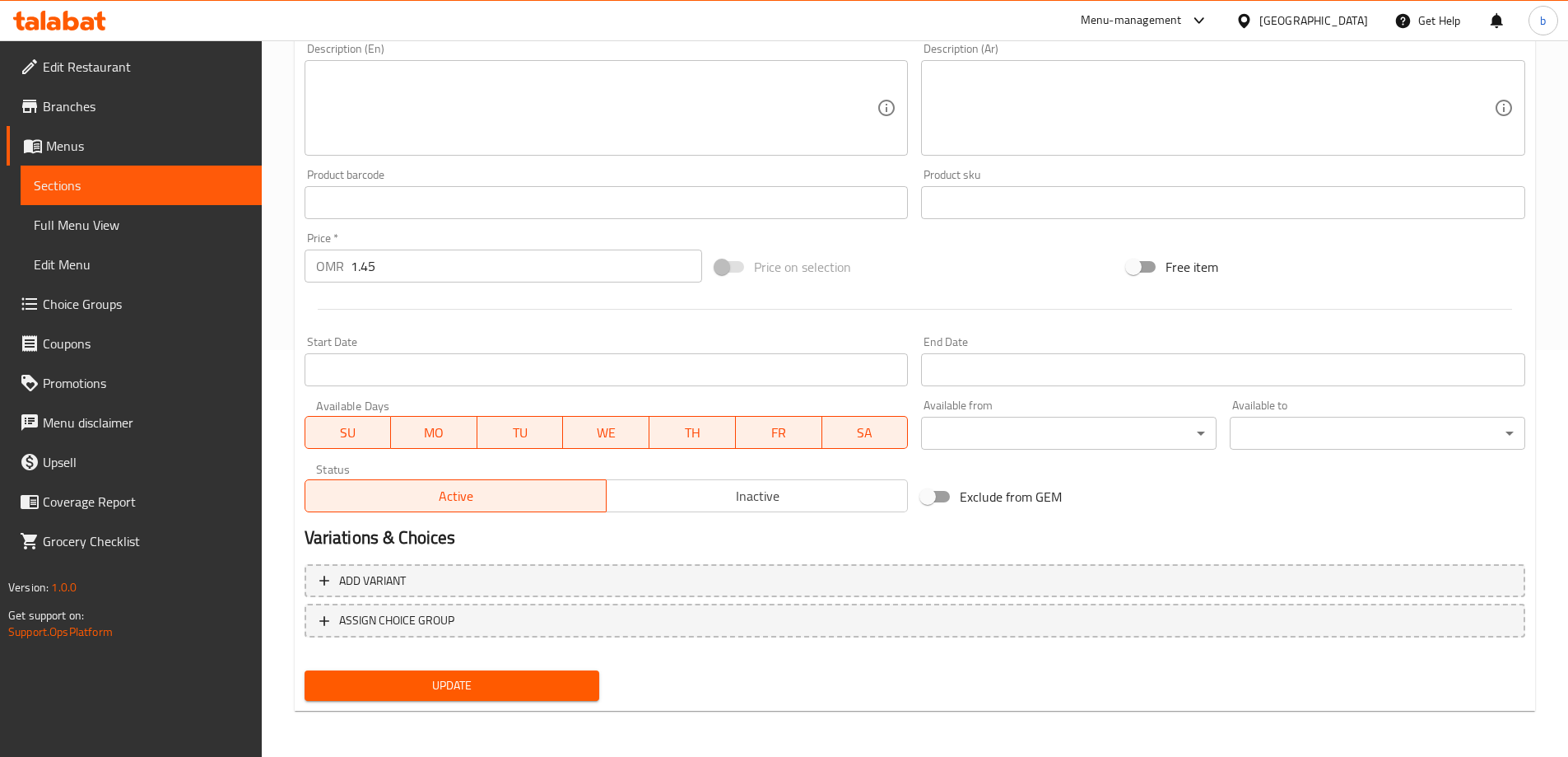
type input "موهيتو خَوخ"
click at [467, 689] on span "Update" at bounding box center [452, 685] width 269 height 20
click at [499, 684] on span "Update" at bounding box center [452, 685] width 269 height 20
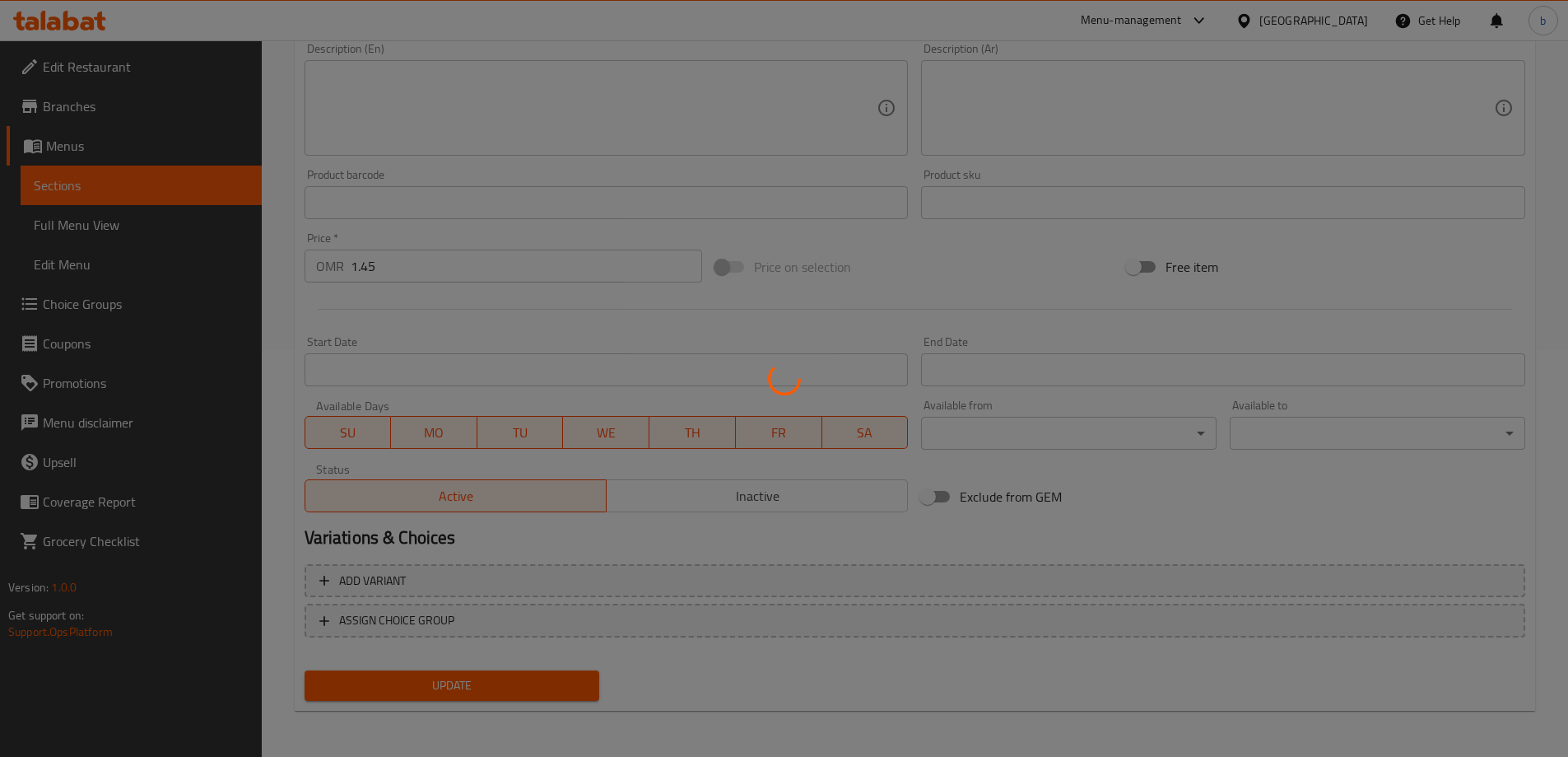
click at [499, 684] on div at bounding box center [784, 378] width 1568 height 757
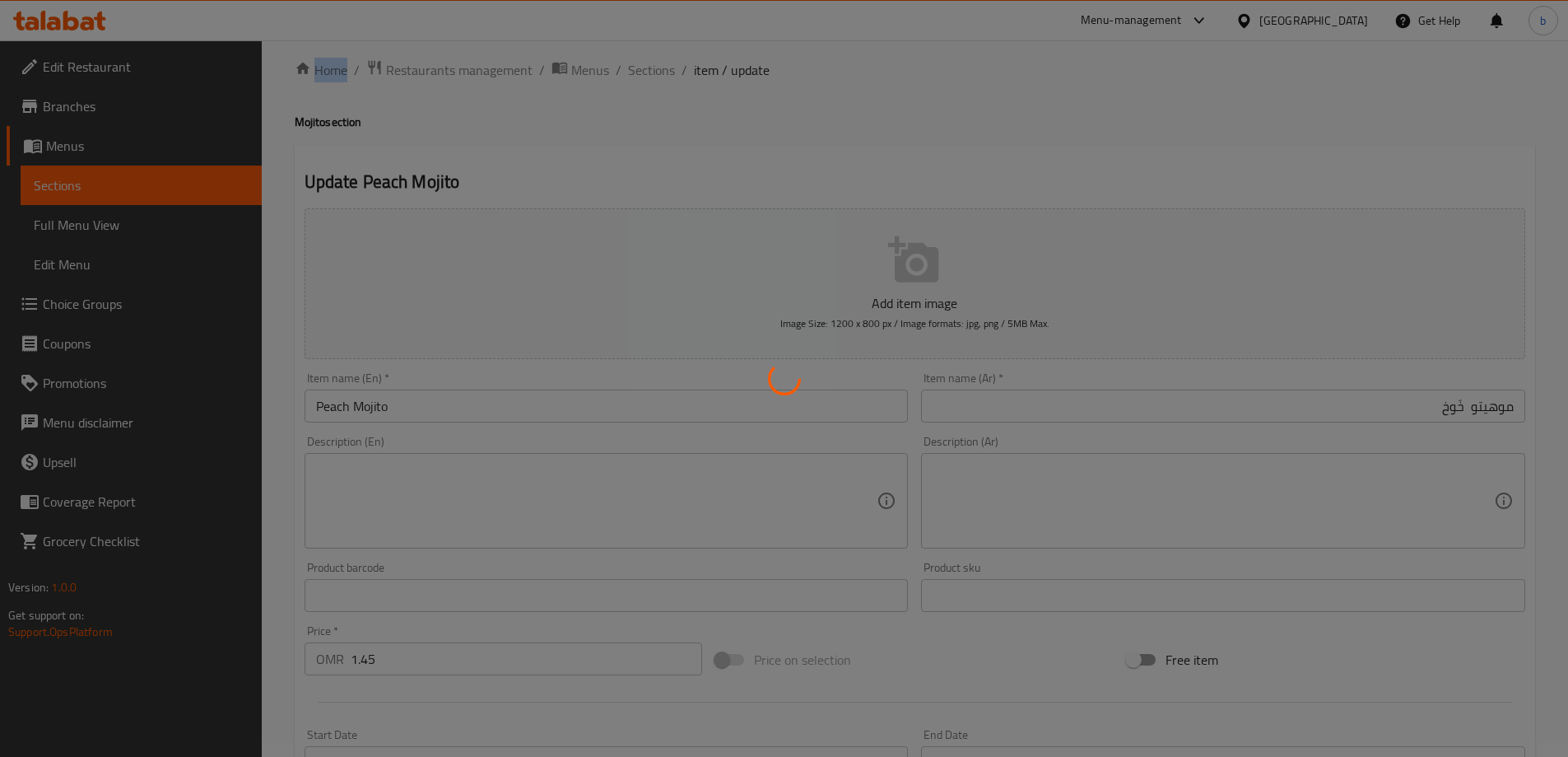
scroll to position [0, 0]
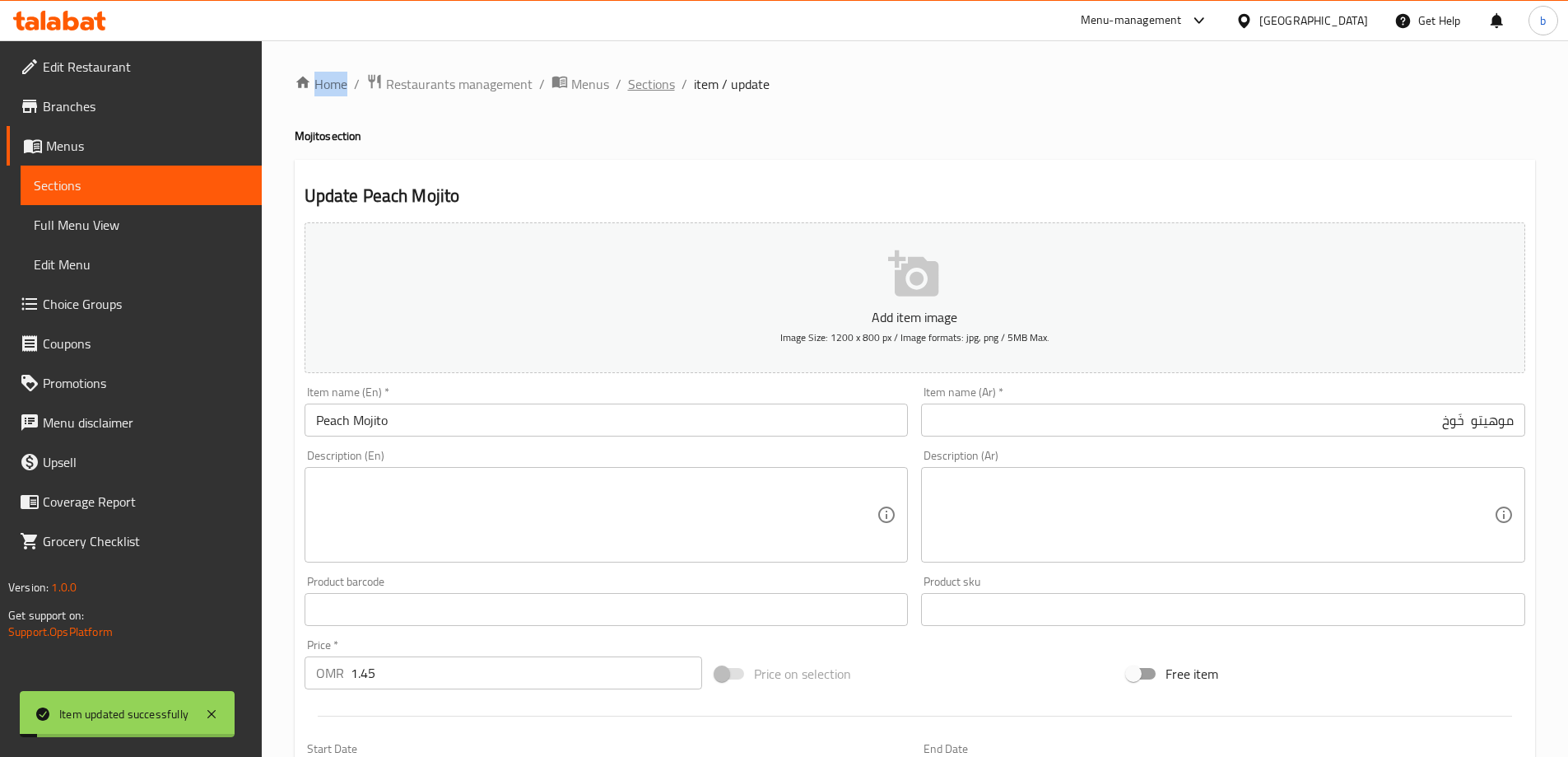
click at [642, 90] on span "Sections" at bounding box center [651, 84] width 47 height 20
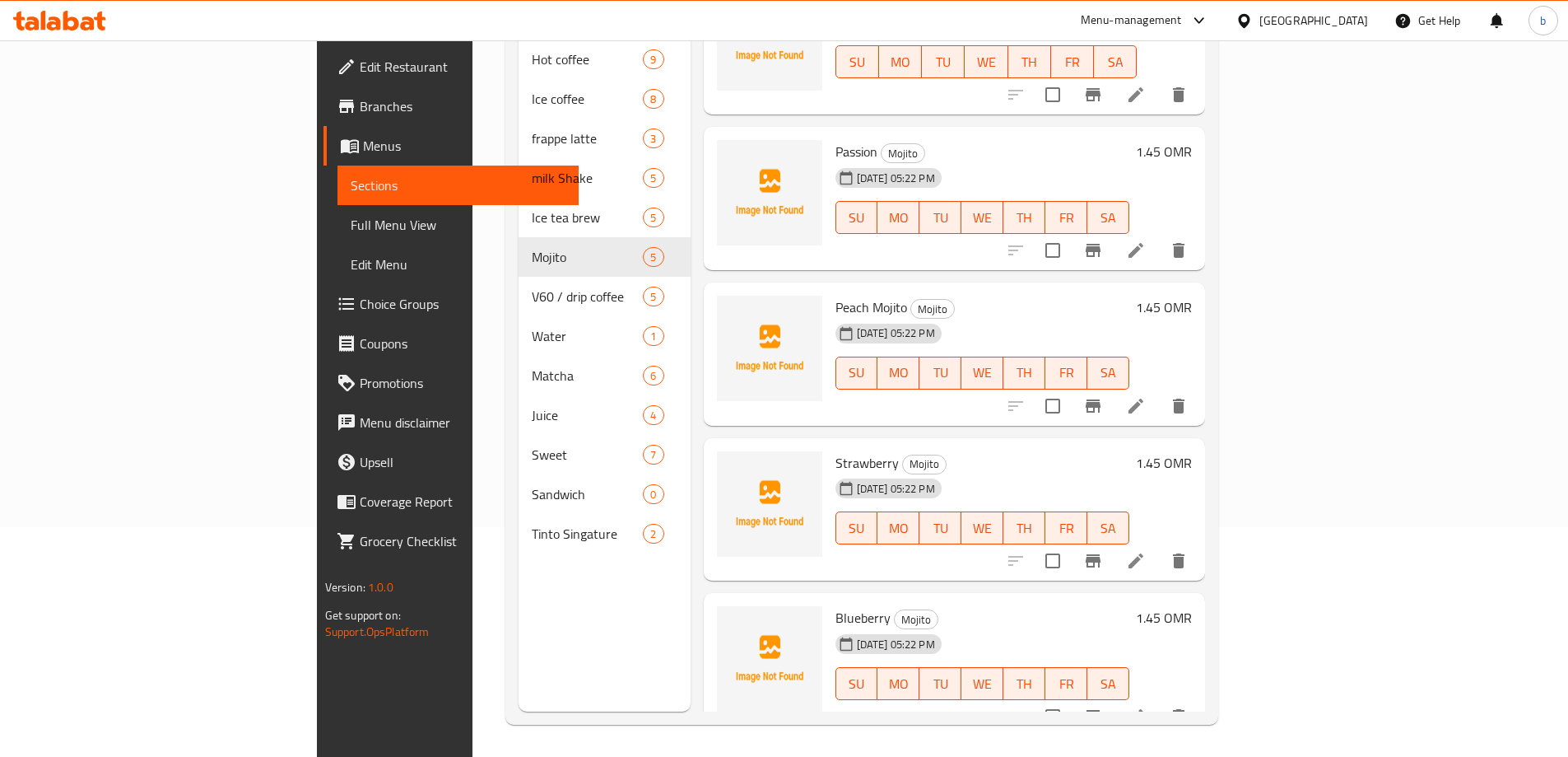
scroll to position [231, 0]
click at [1159, 701] on li at bounding box center [1136, 716] width 46 height 30
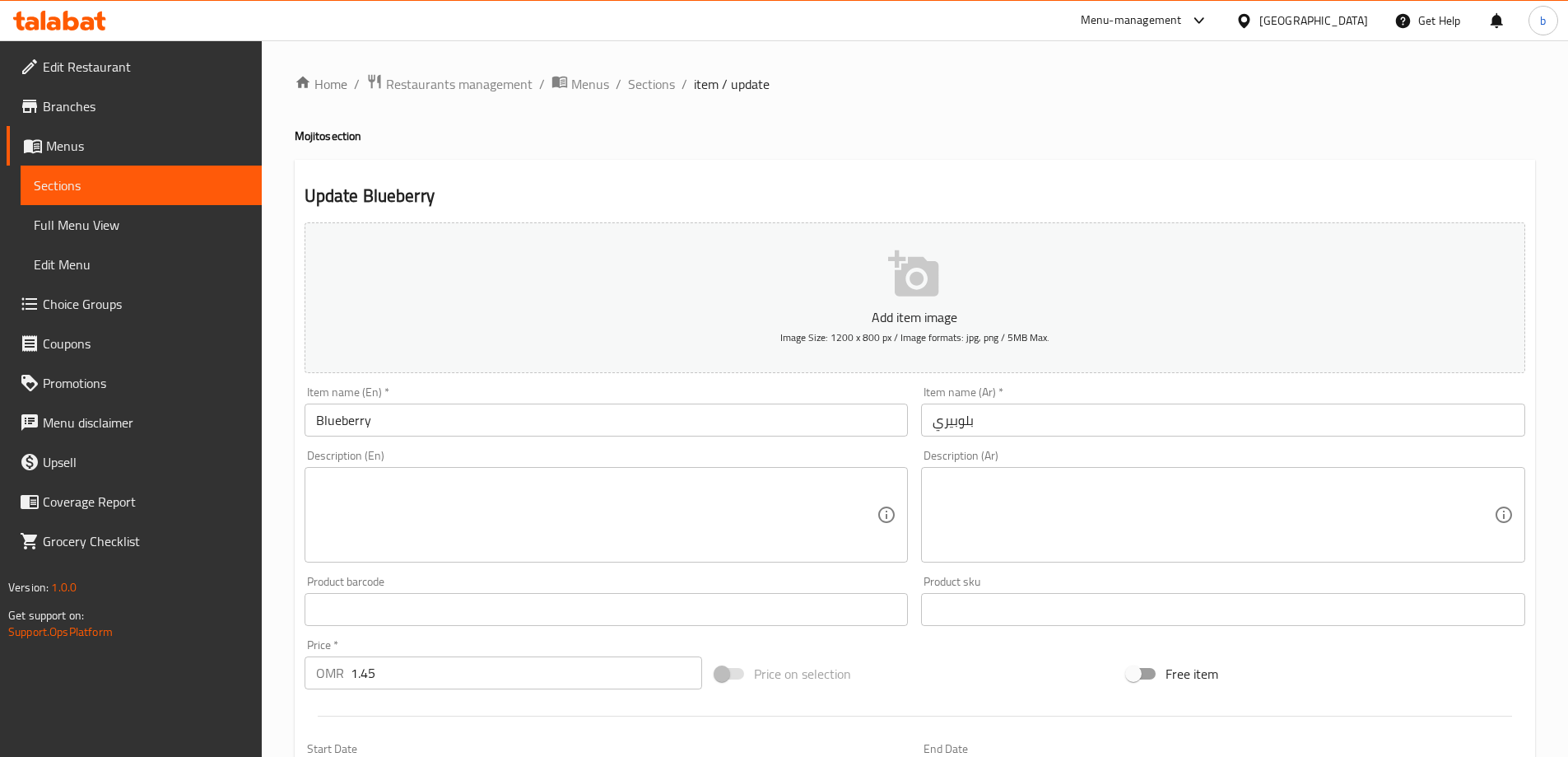
drag, startPoint x: 453, startPoint y: 424, endPoint x: 435, endPoint y: 425, distance: 18.0
click at [453, 424] on input "Blueberry" at bounding box center [606, 420] width 604 height 33
click at [397, 425] on input "Blueberry" at bounding box center [606, 420] width 604 height 33
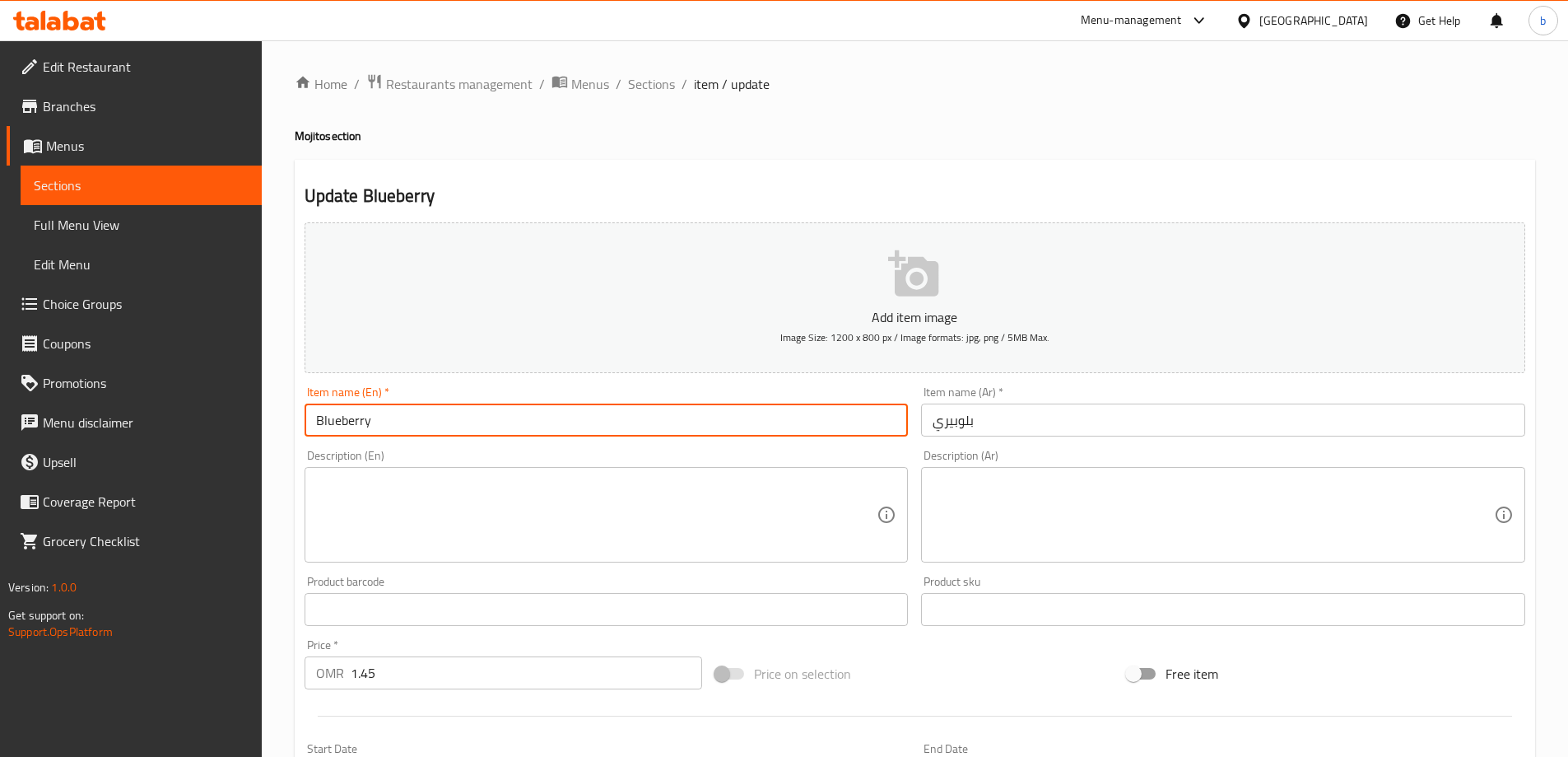
paste input "Mojito"
type input "Blueberry Mojito"
click at [1046, 424] on input "بلوبيري" at bounding box center [1222, 420] width 604 height 33
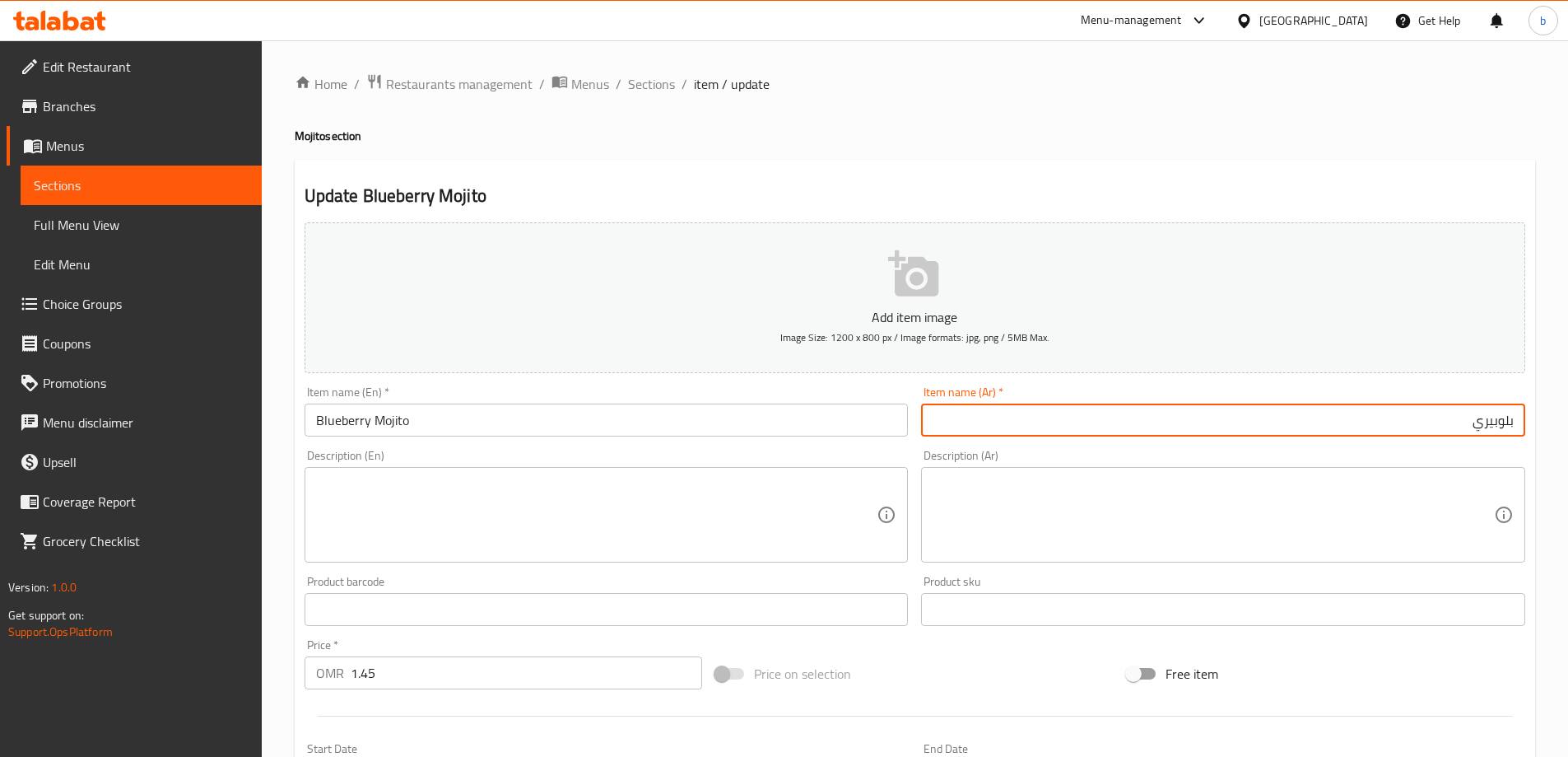
click at [1451, 427] on input "بلوبيري" at bounding box center [1222, 420] width 604 height 33
click at [1516, 426] on input "بلوبيري" at bounding box center [1222, 420] width 604 height 33
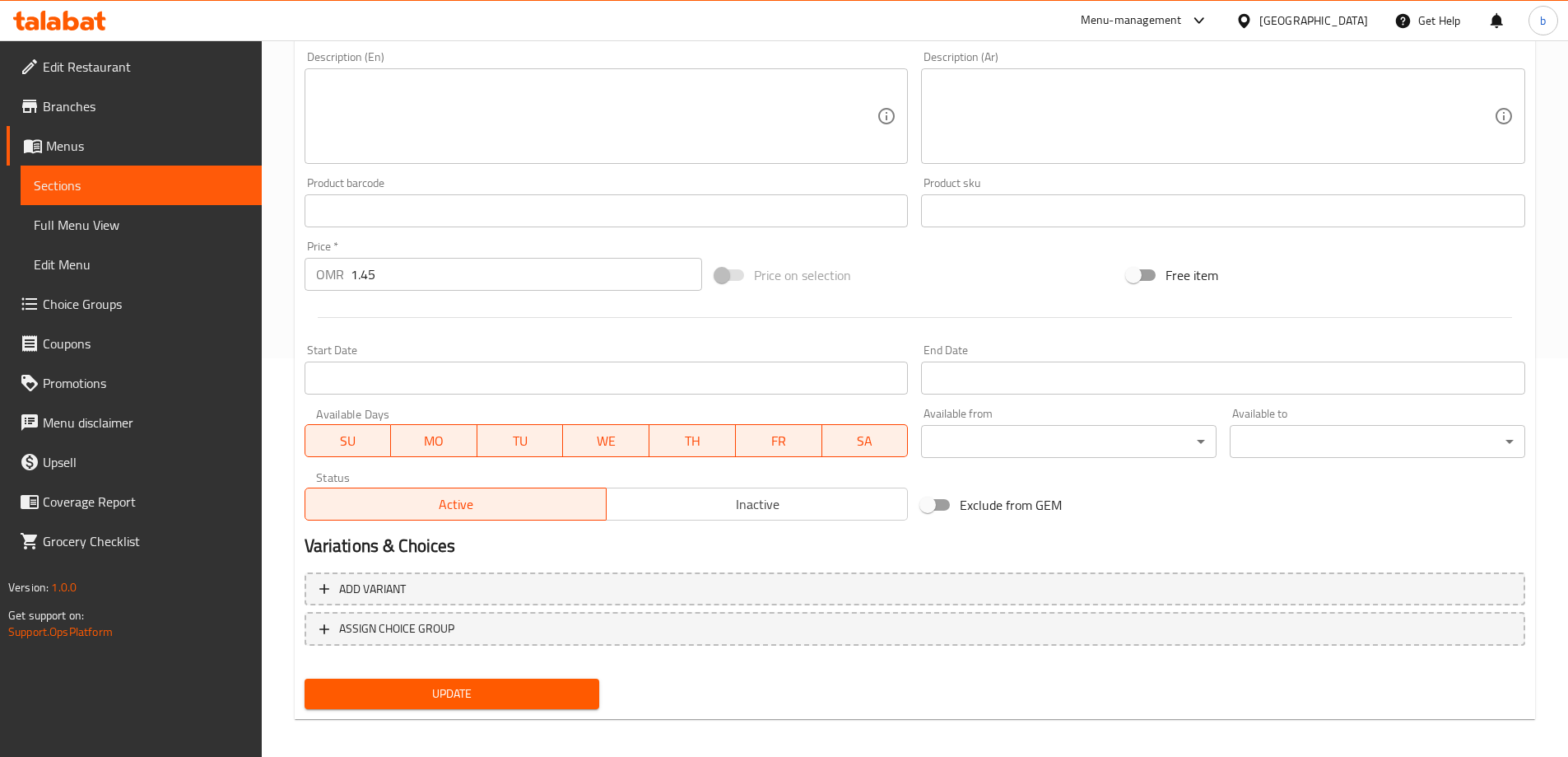
scroll to position [407, 0]
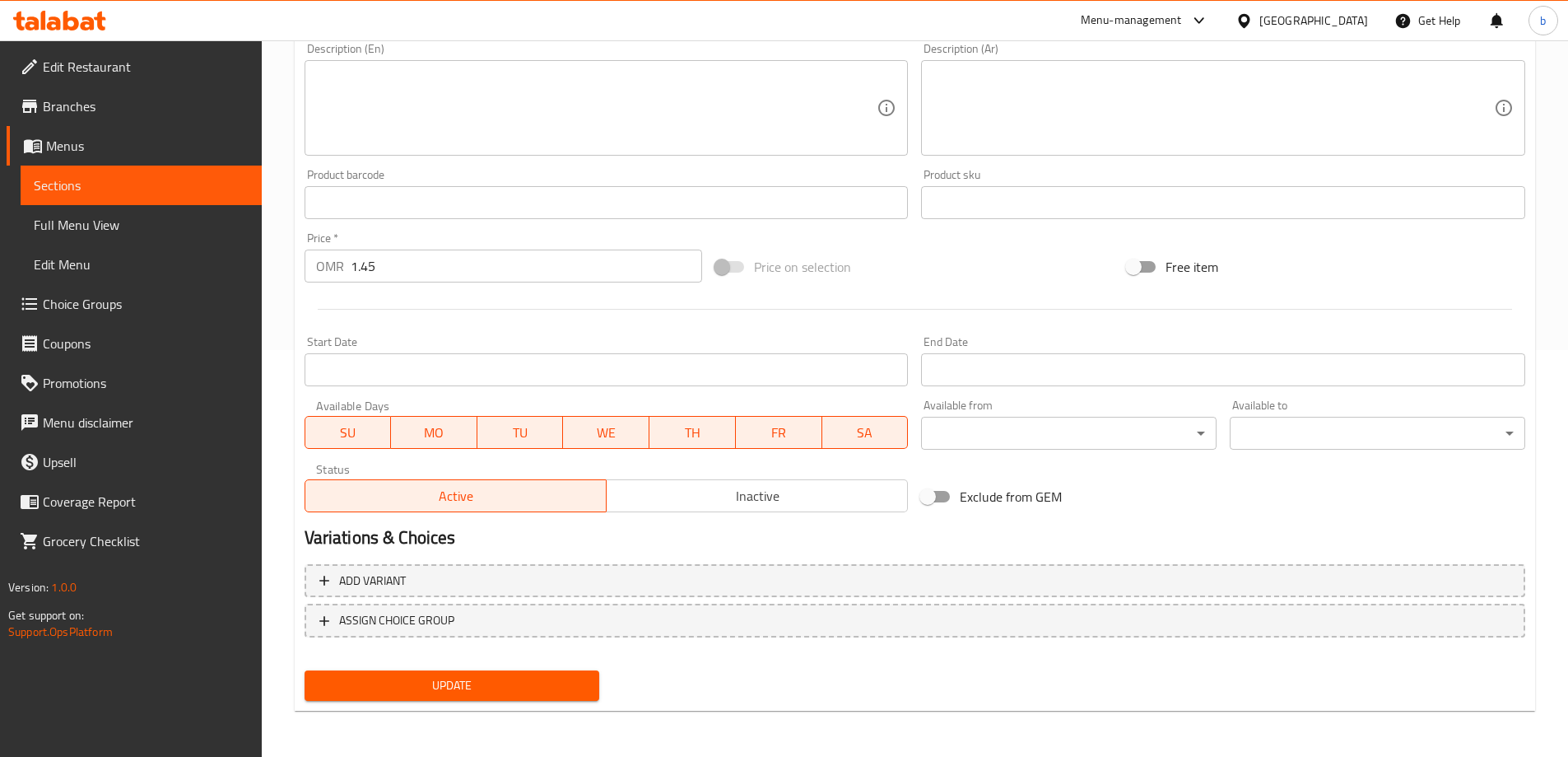
type input "[PERSON_NAME]"
click at [522, 678] on span "Update" at bounding box center [452, 685] width 269 height 20
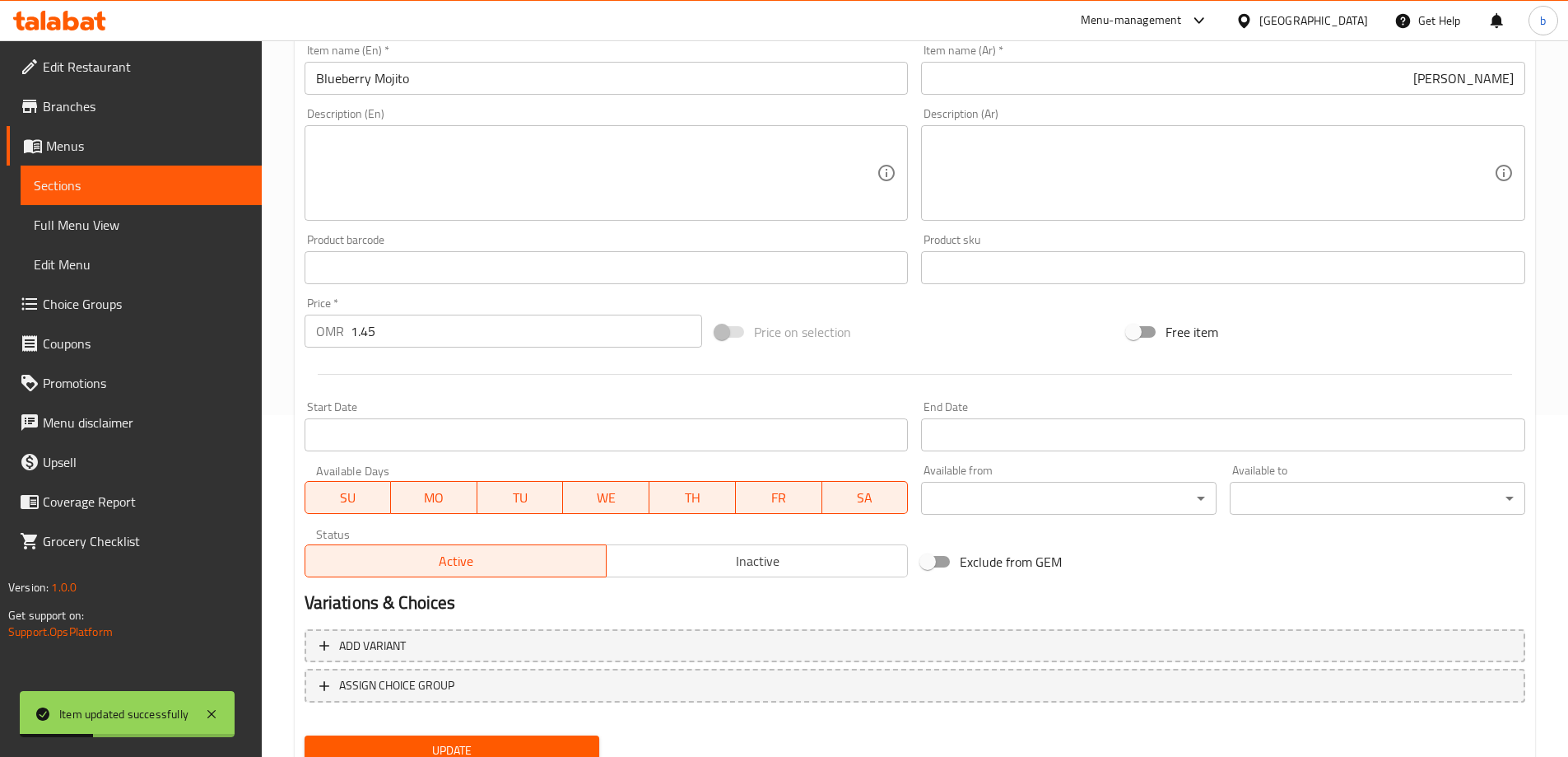
scroll to position [0, 0]
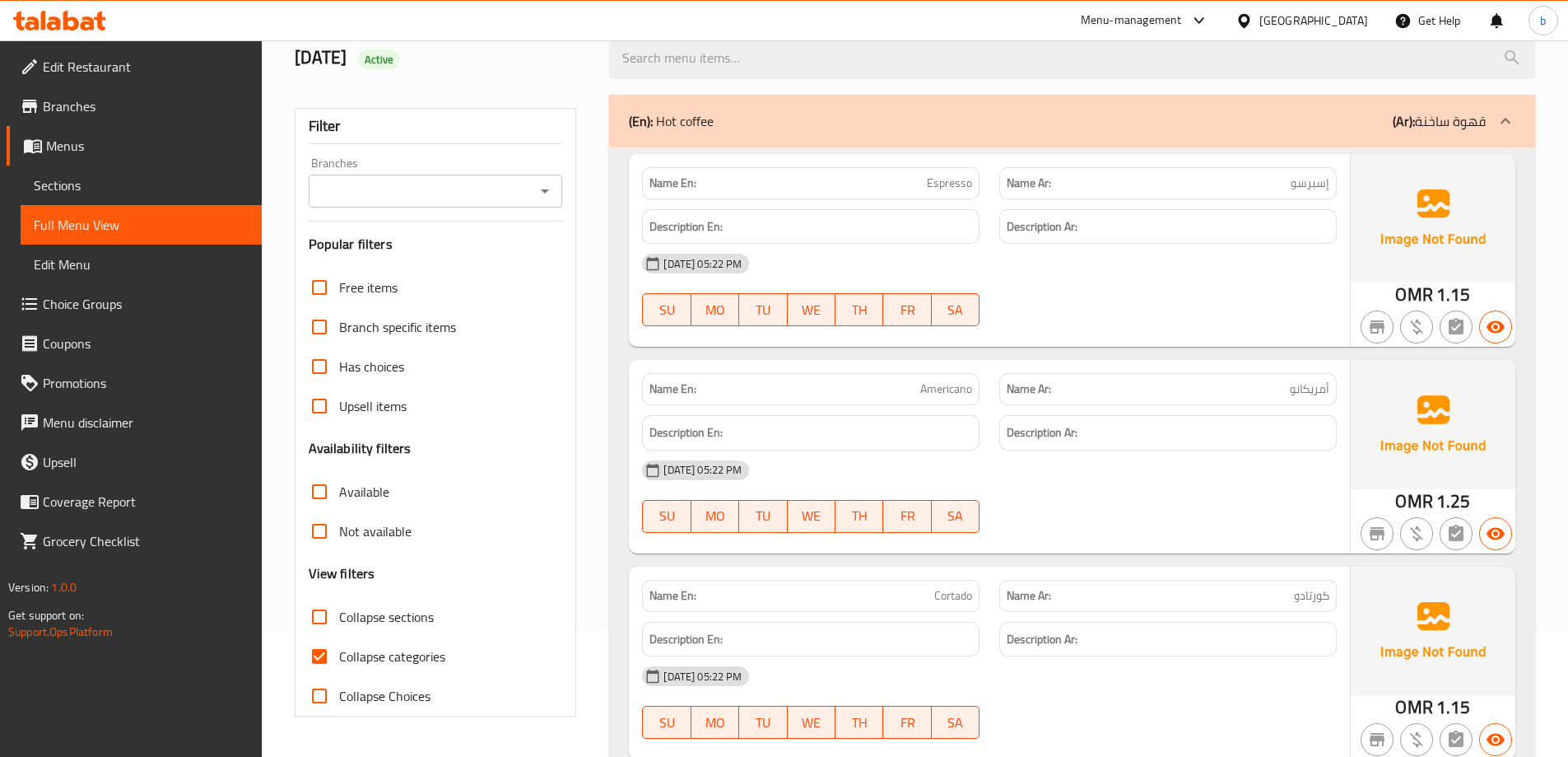
scroll to position [247, 0]
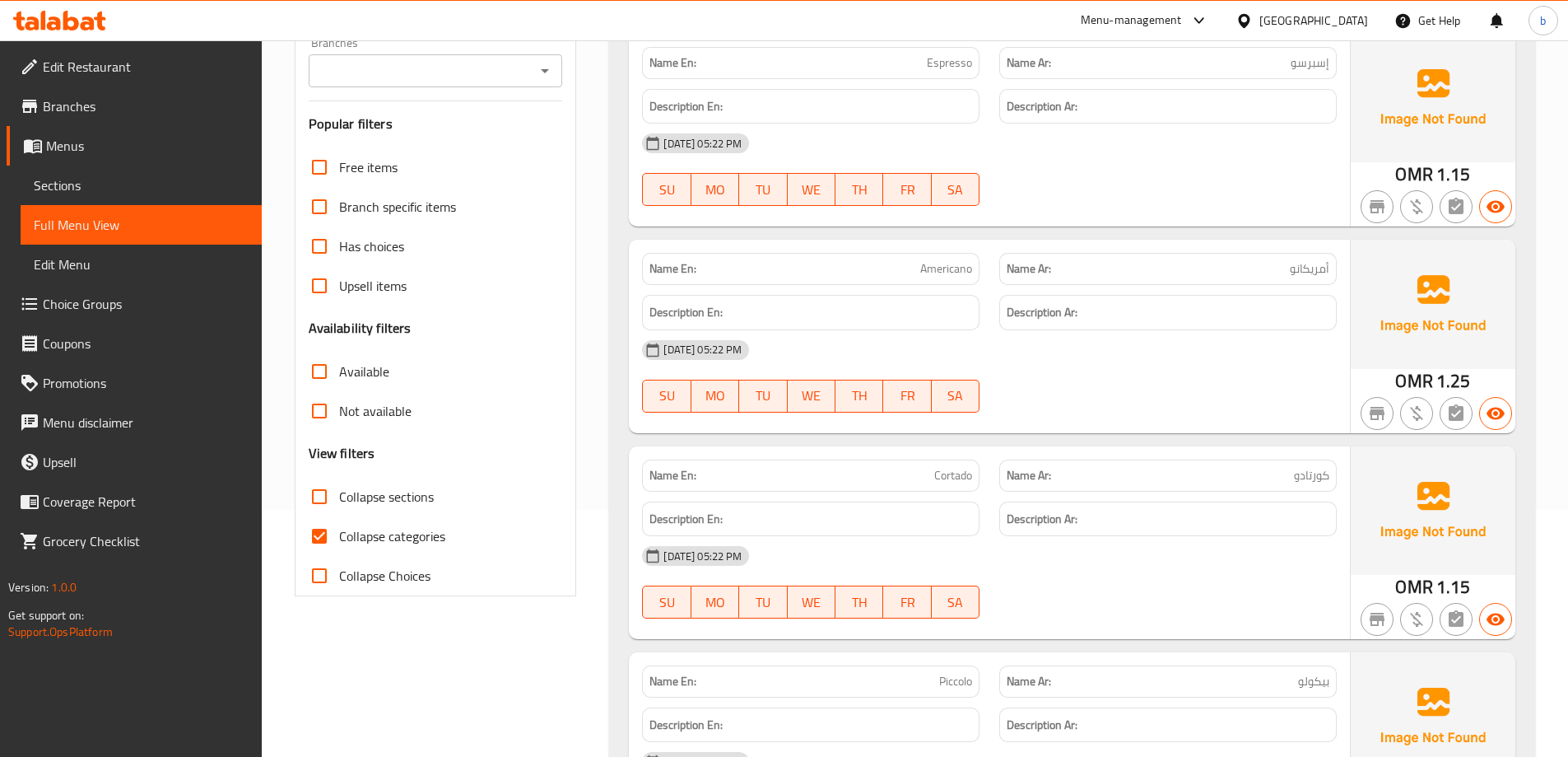
click at [324, 531] on input "Collapse categories" at bounding box center [319, 536] width 39 height 39
checkbox input "false"
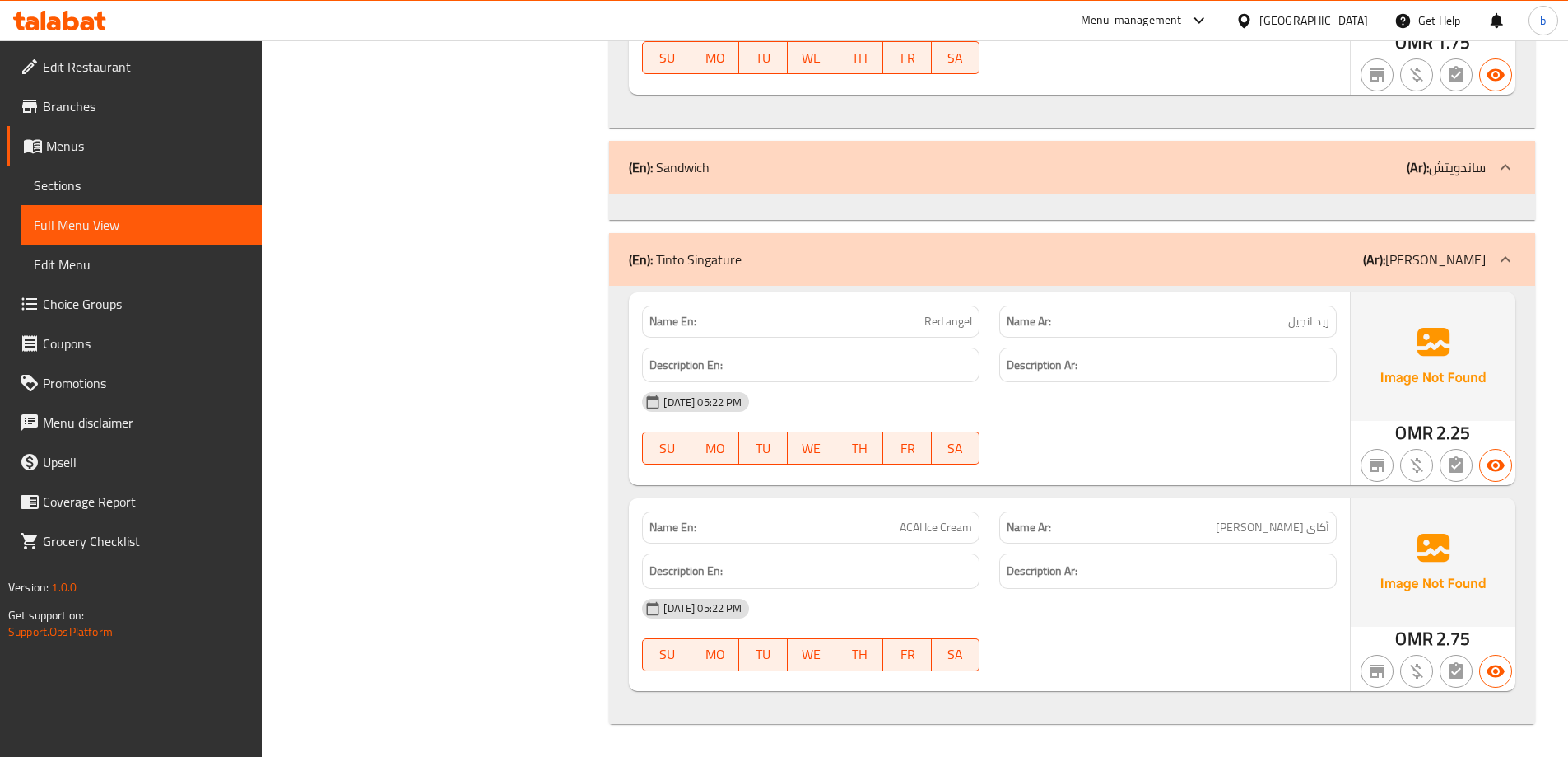
scroll to position [0, 0]
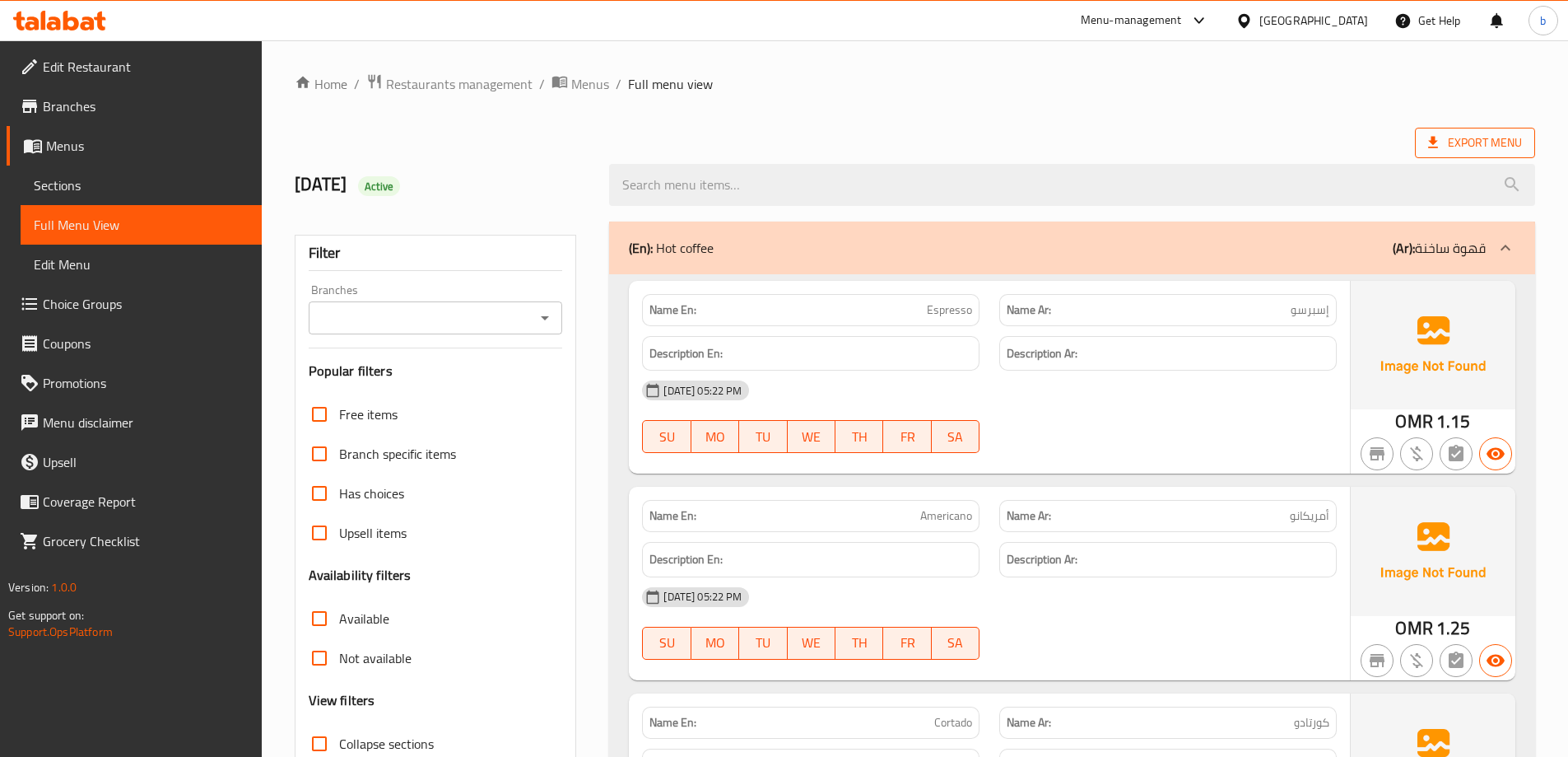
click at [1472, 151] on span "Export Menu" at bounding box center [1476, 142] width 94 height 20
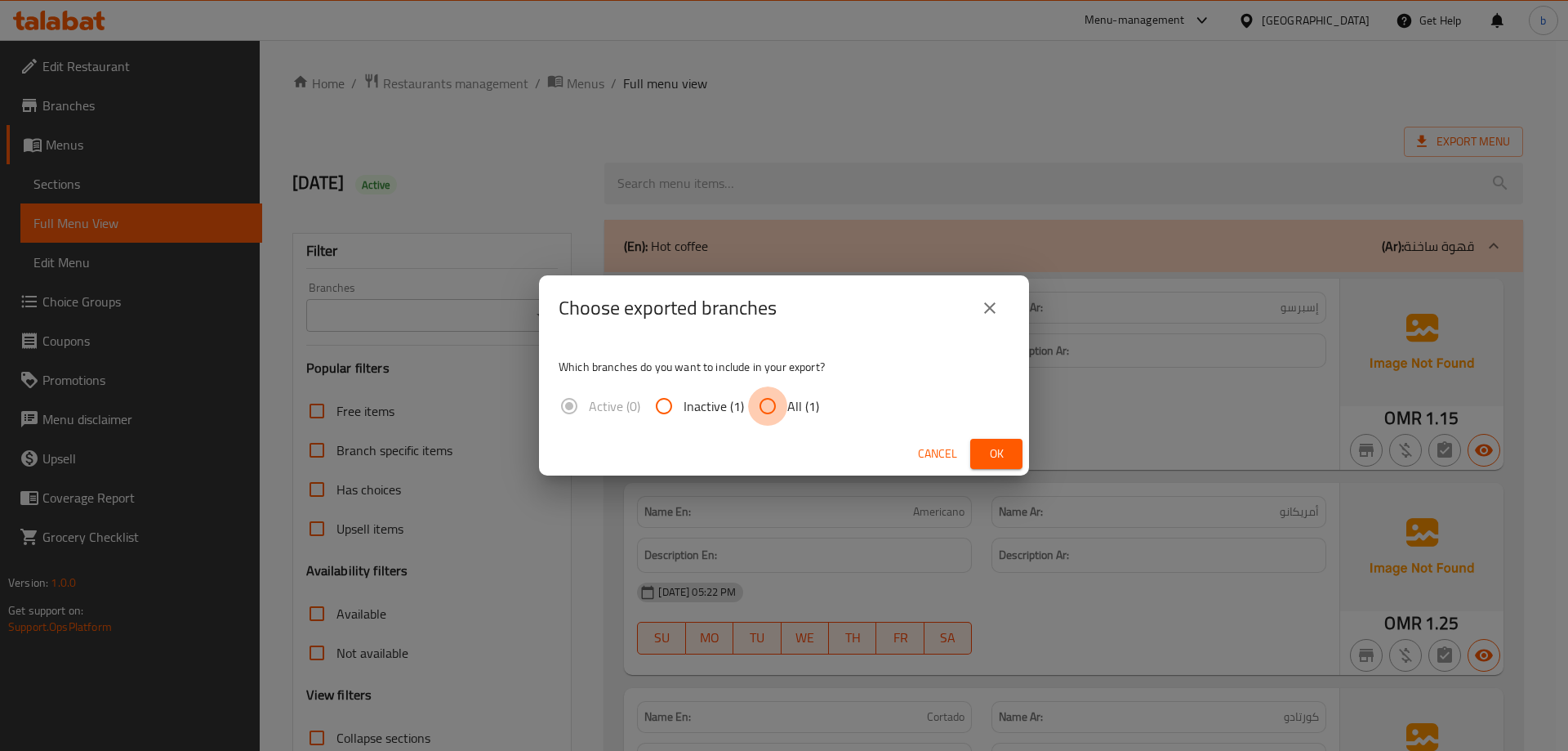
click at [773, 404] on input "All (1)" at bounding box center [767, 406] width 39 height 39
radio input "true"
click at [985, 451] on span "Ok" at bounding box center [995, 454] width 26 height 20
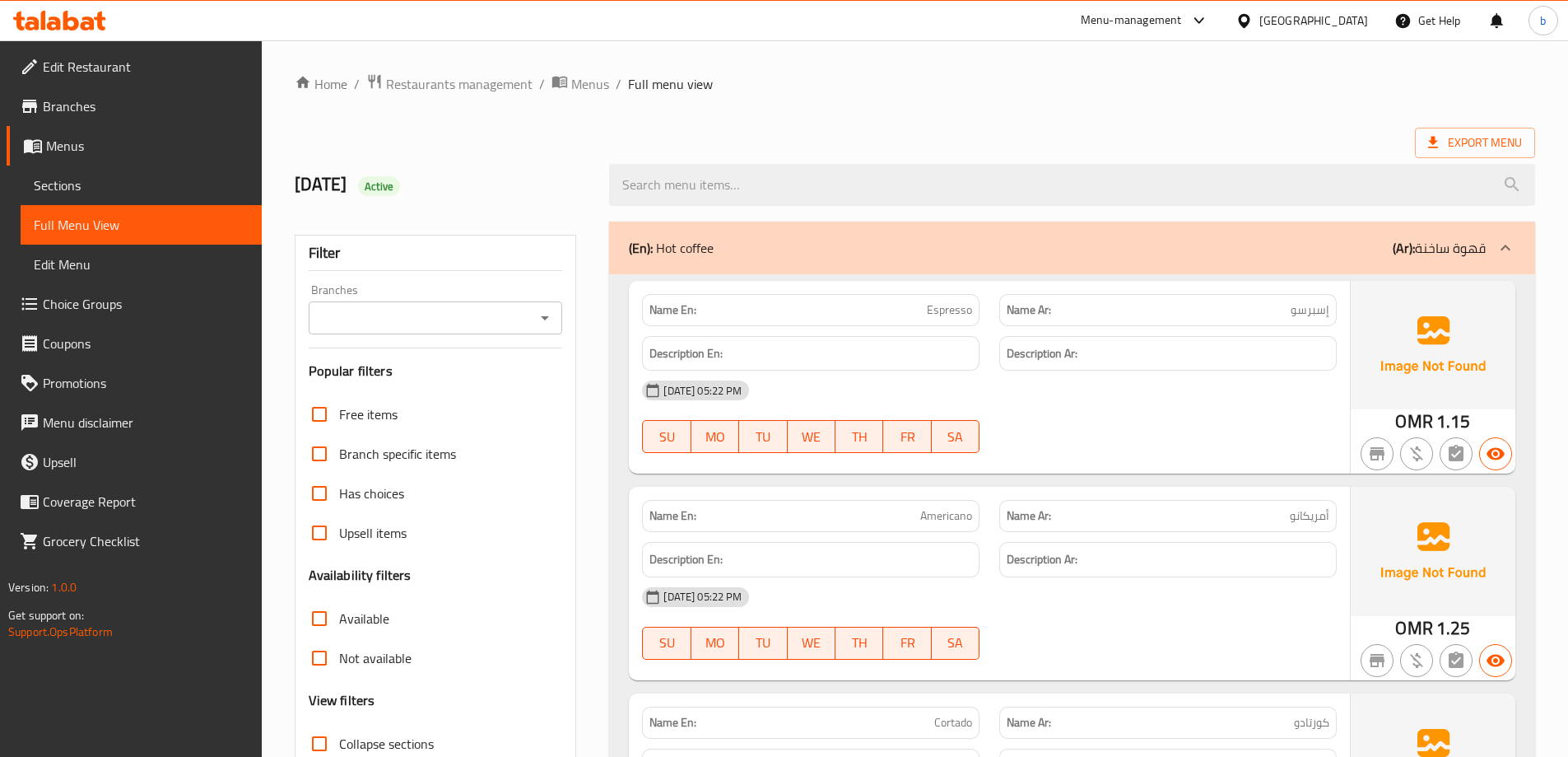
click at [101, 107] on span "Branches" at bounding box center [146, 106] width 205 height 20
